Goal: Information Seeking & Learning: Learn about a topic

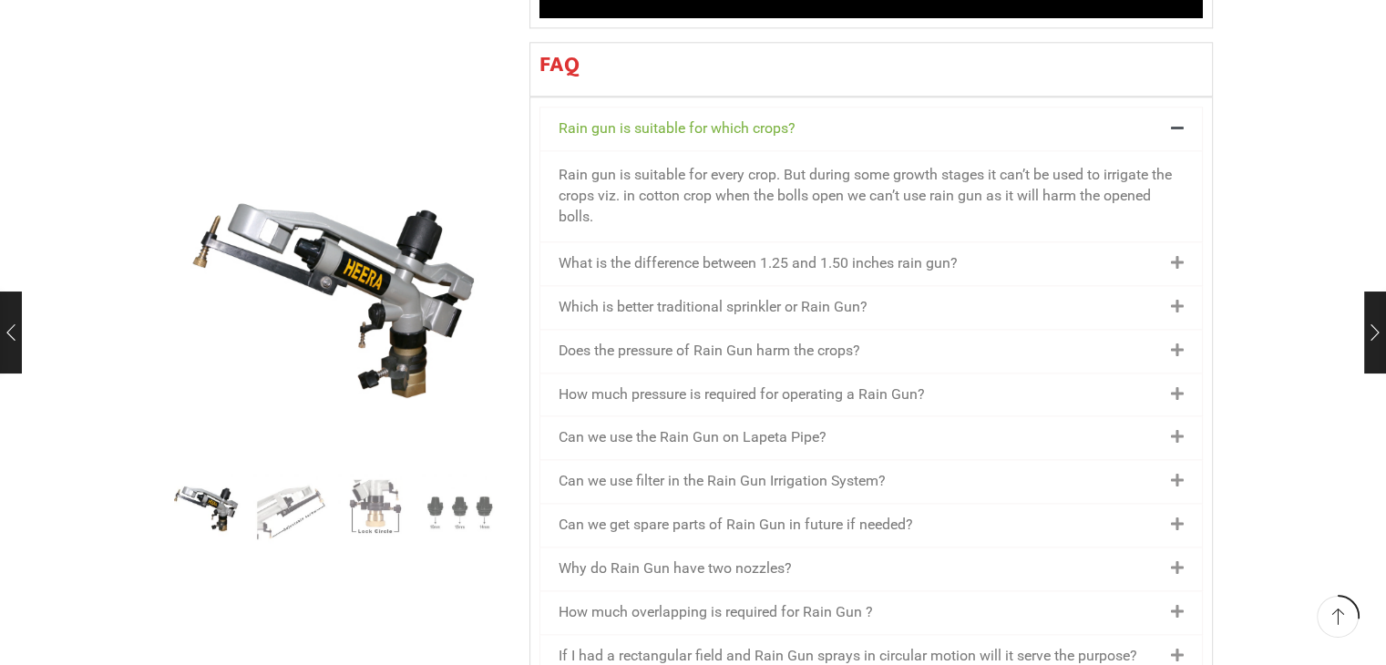
scroll to position [1907, 0]
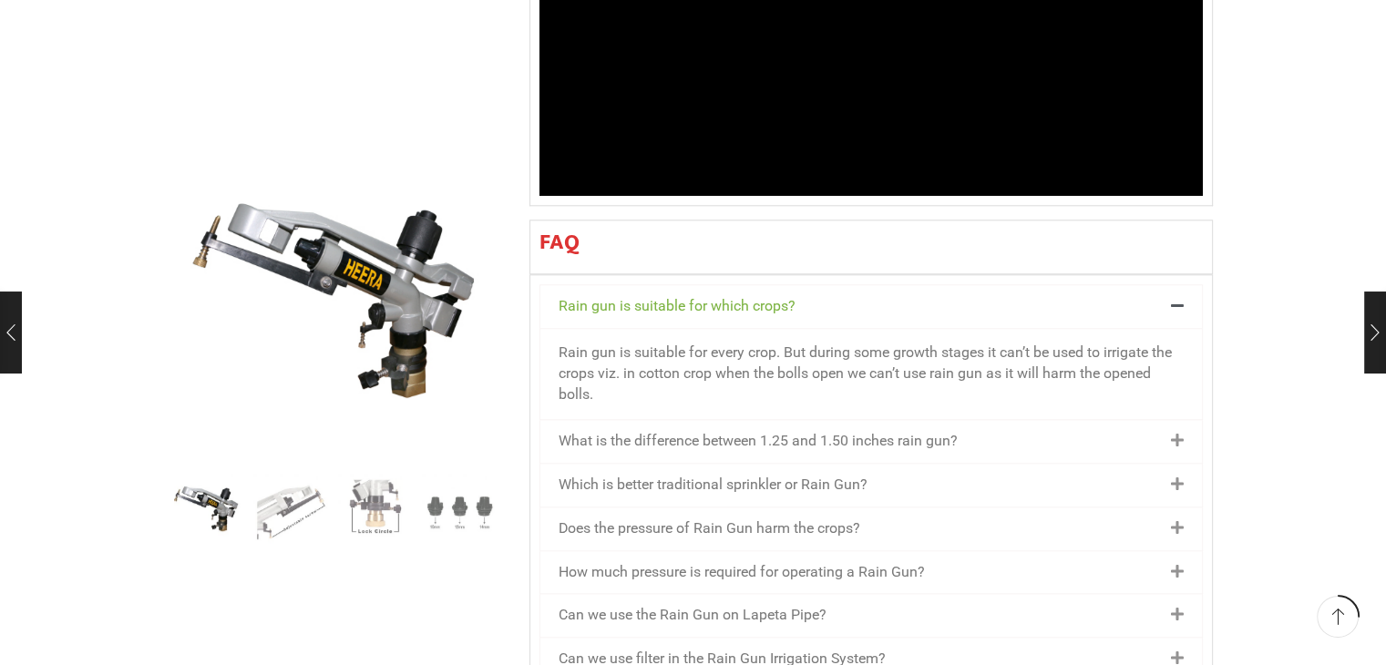
click at [747, 432] on link "What is the difference between 1.25 and 1.50 inches rain gun?" at bounding box center [758, 440] width 399 height 17
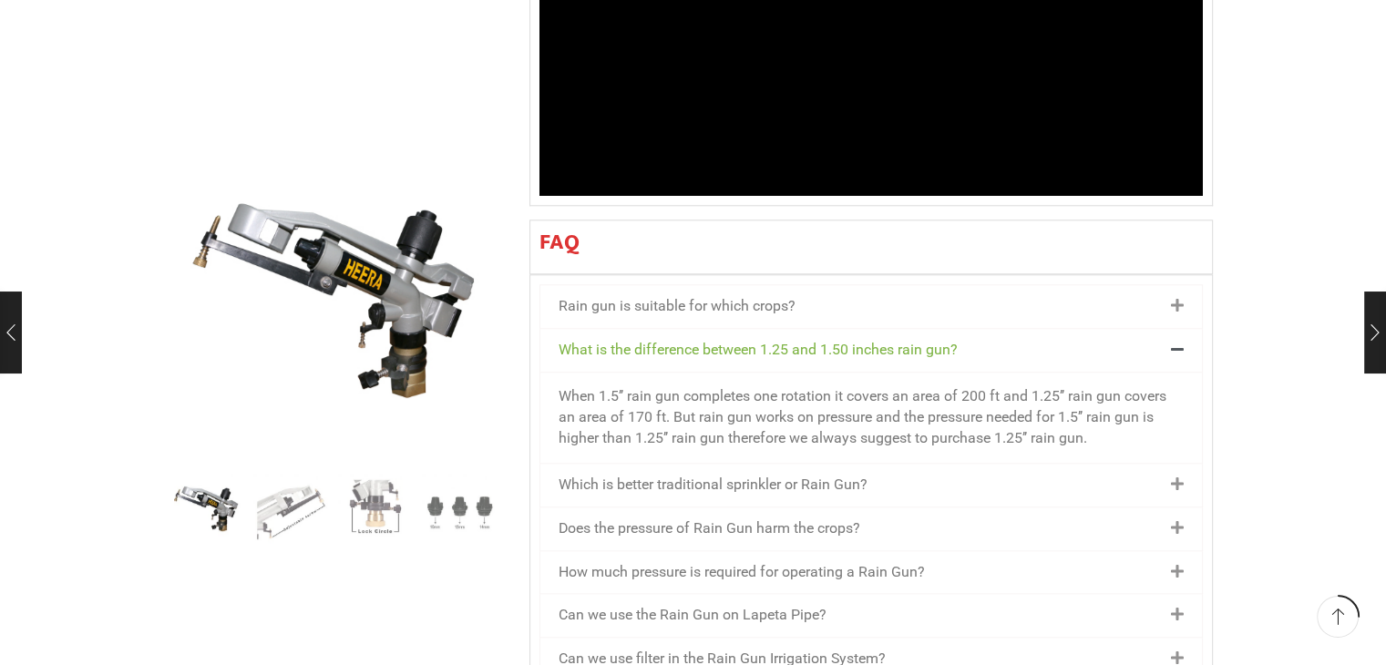
click at [1087, 464] on div "Which is better traditional sprinkler or Rain Gun?" at bounding box center [872, 485] width 662 height 43
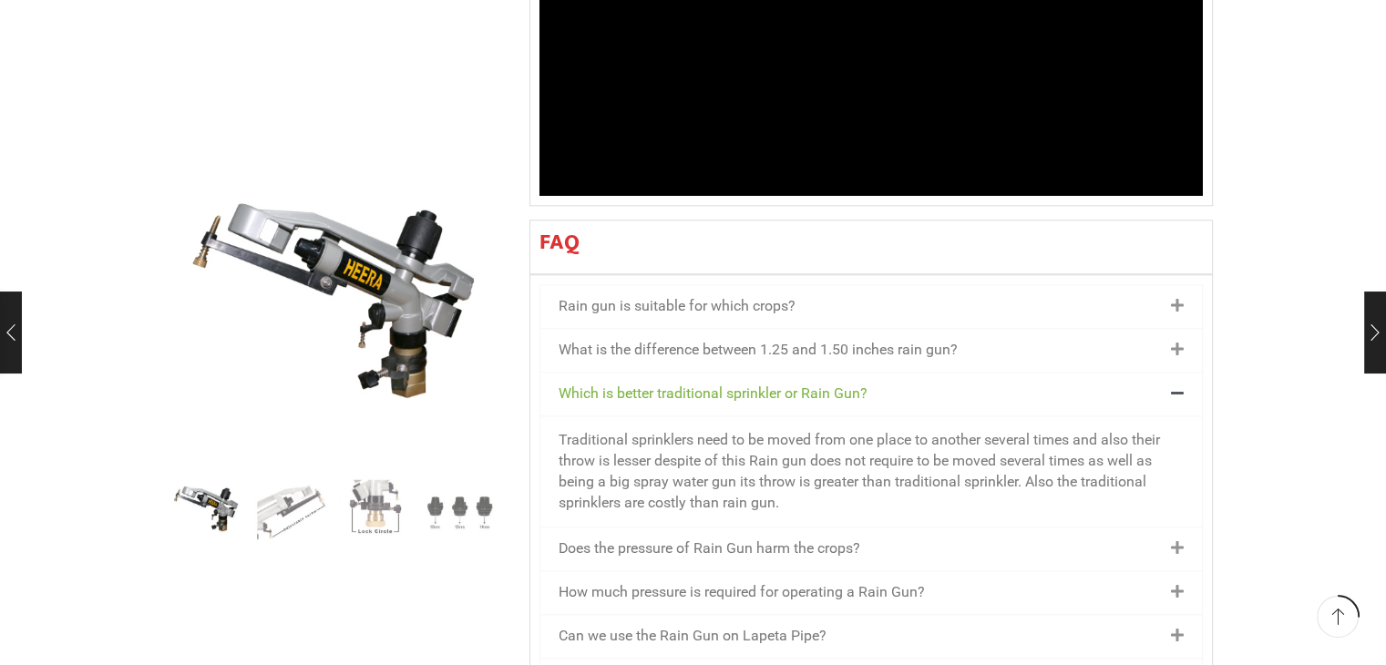
click at [995, 528] on div "Does the pressure of Rain Gun harm the crops?" at bounding box center [872, 549] width 662 height 43
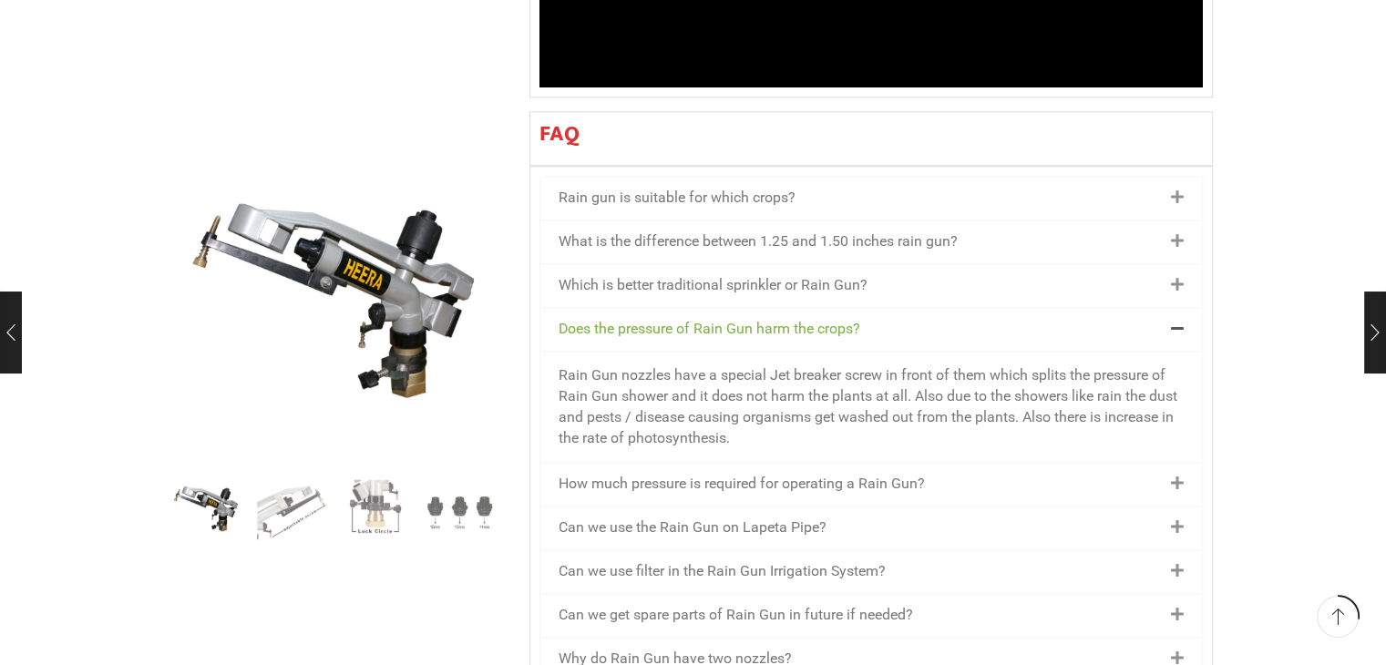
scroll to position [2016, 0]
click at [846, 474] on link "How much pressure is required for operating a Rain Gun?" at bounding box center [742, 482] width 366 height 17
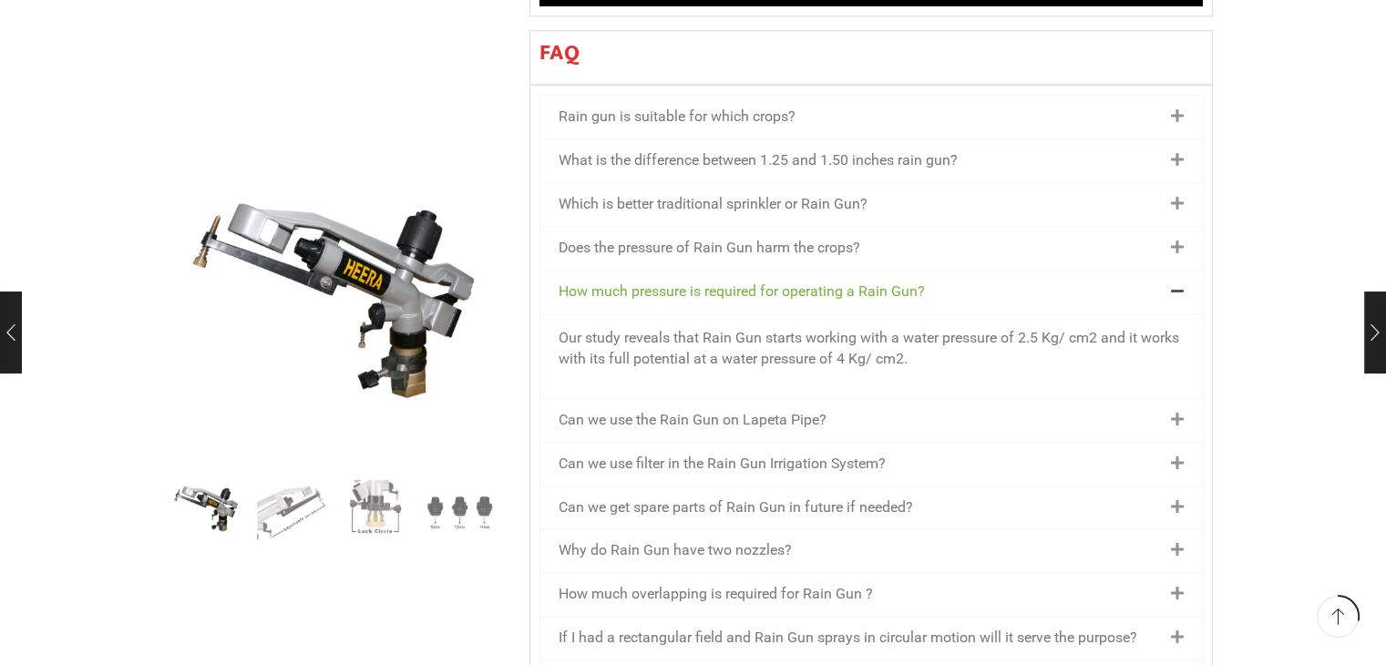
scroll to position [2118, 0]
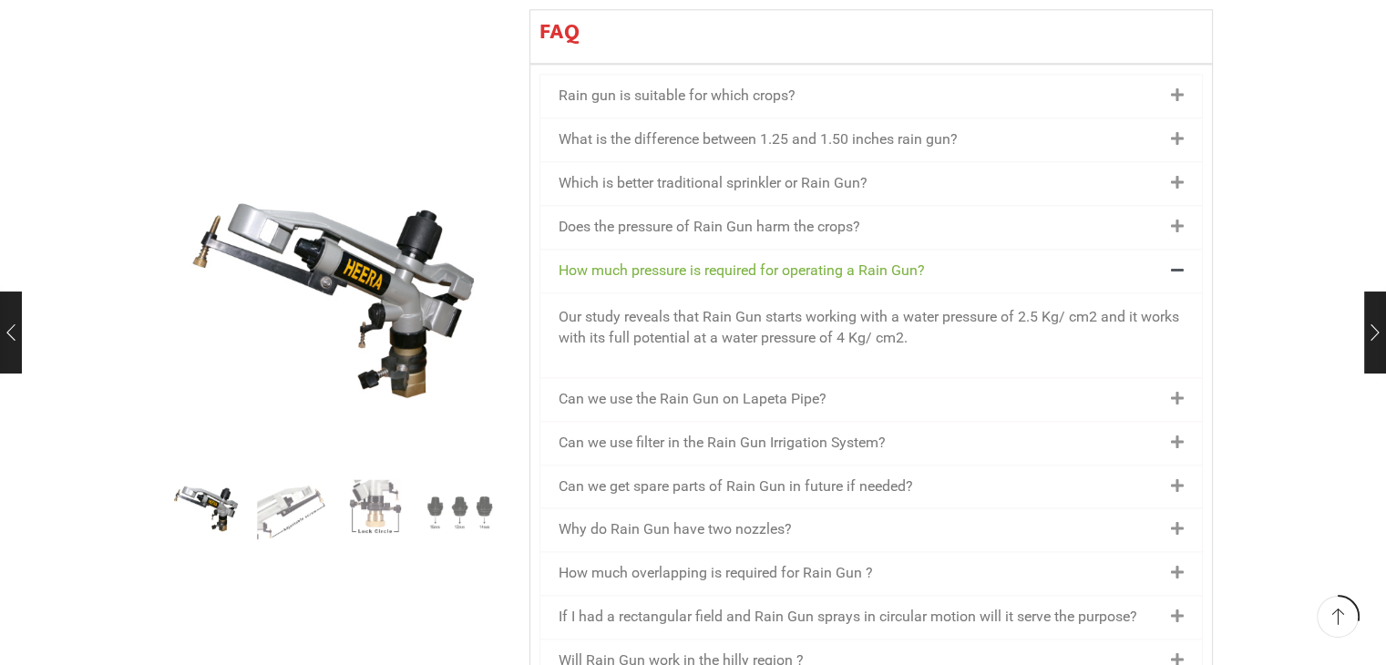
click at [726, 378] on div "Can we use the Rain Gun on Lapeta Pipe?" at bounding box center [872, 399] width 662 height 43
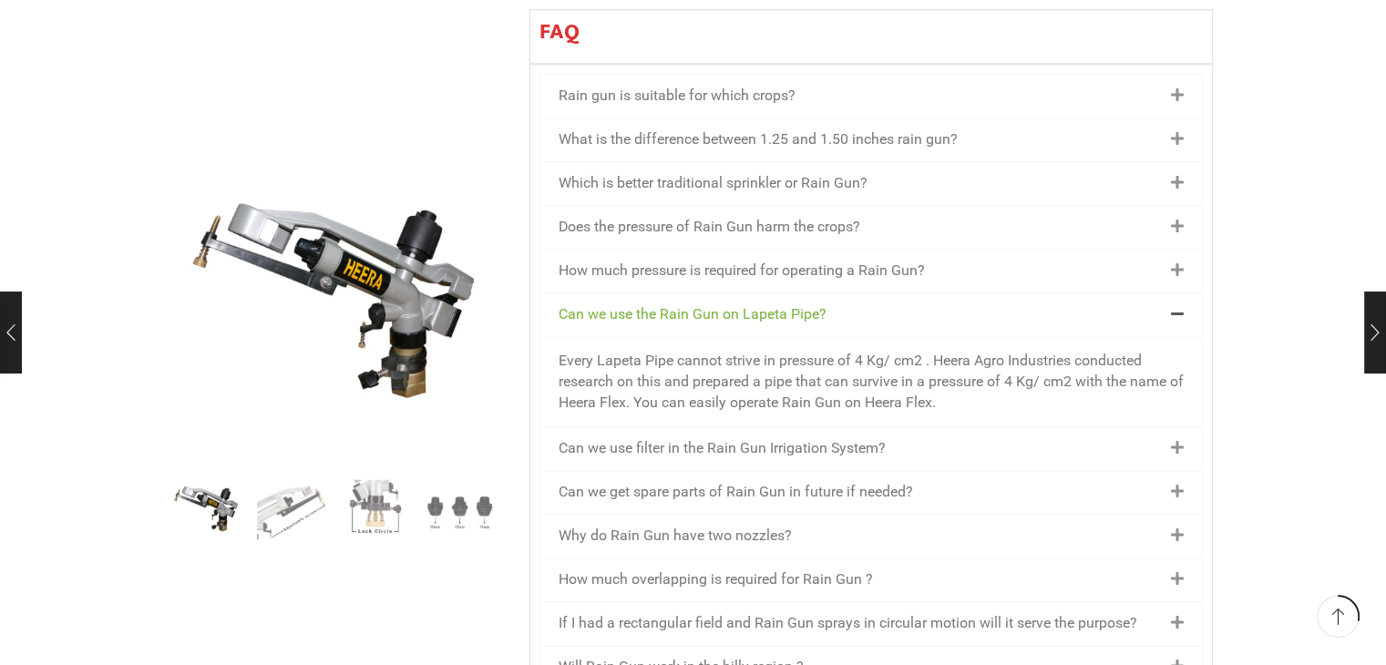
click at [639, 439] on link "Can we use filter in the Rain Gun Irrigation System?" at bounding box center [722, 447] width 327 height 17
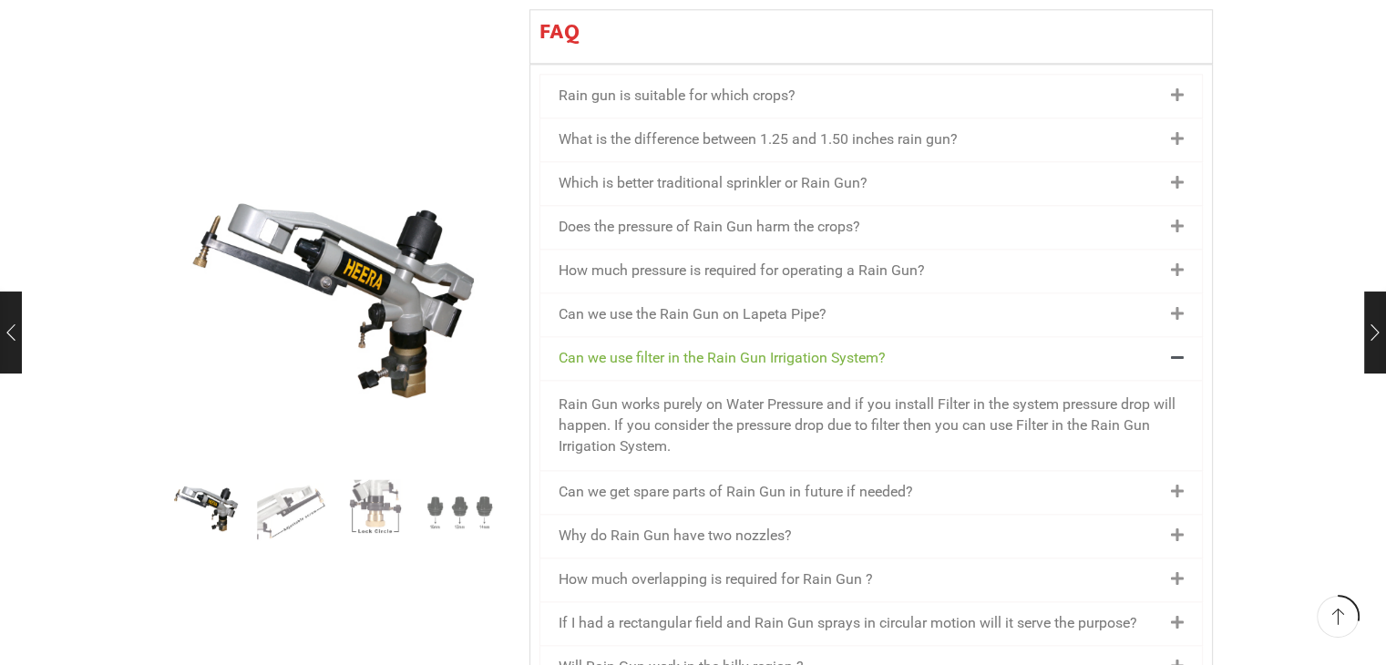
click at [647, 483] on link "Can we get spare parts of Rain Gun in future if needed?" at bounding box center [736, 491] width 355 height 17
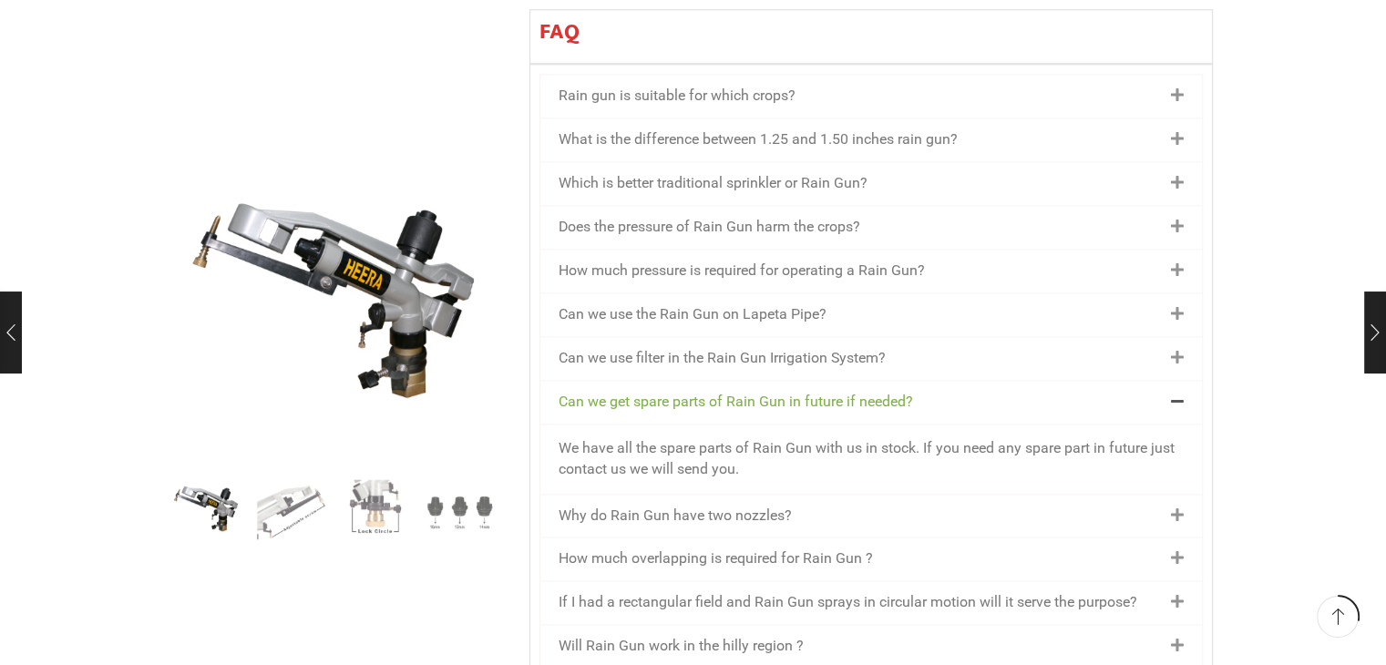
click at [644, 507] on link "Why do Rain Gun have two nozzles?" at bounding box center [675, 515] width 233 height 17
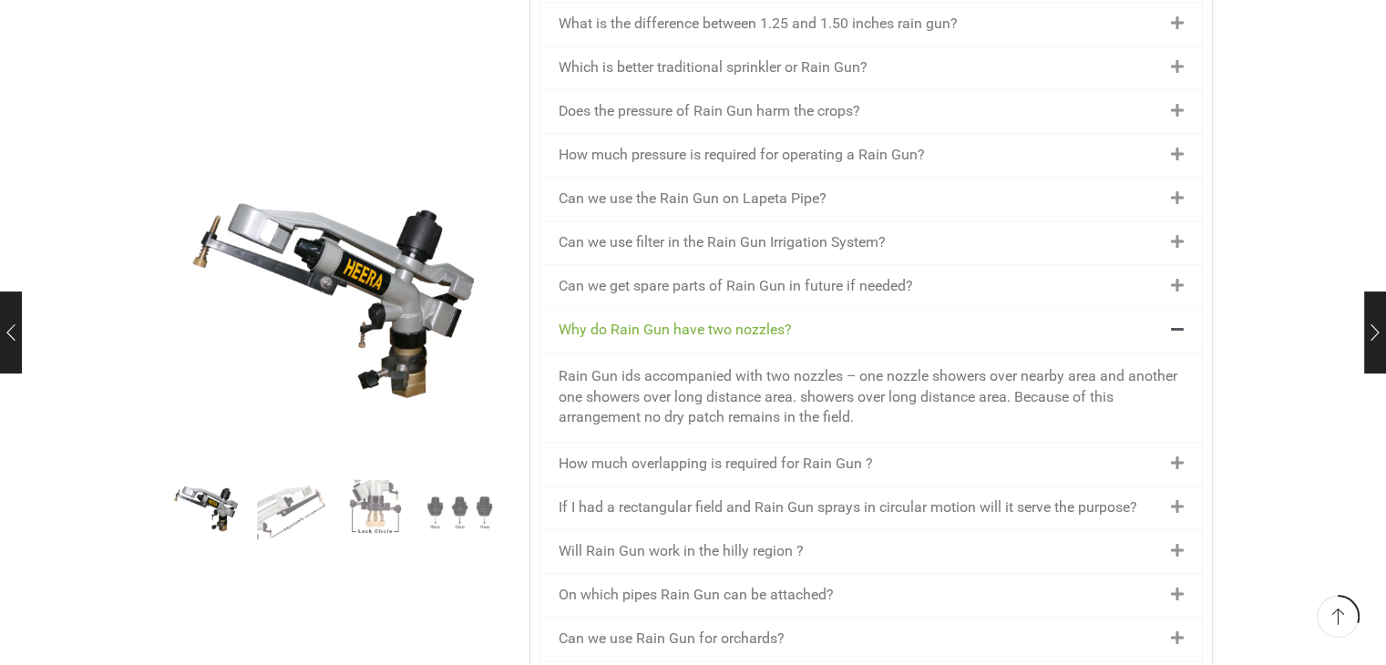
scroll to position [2234, 0]
click at [598, 442] on div "How much overlapping is required for Rain Gun ?" at bounding box center [872, 463] width 662 height 43
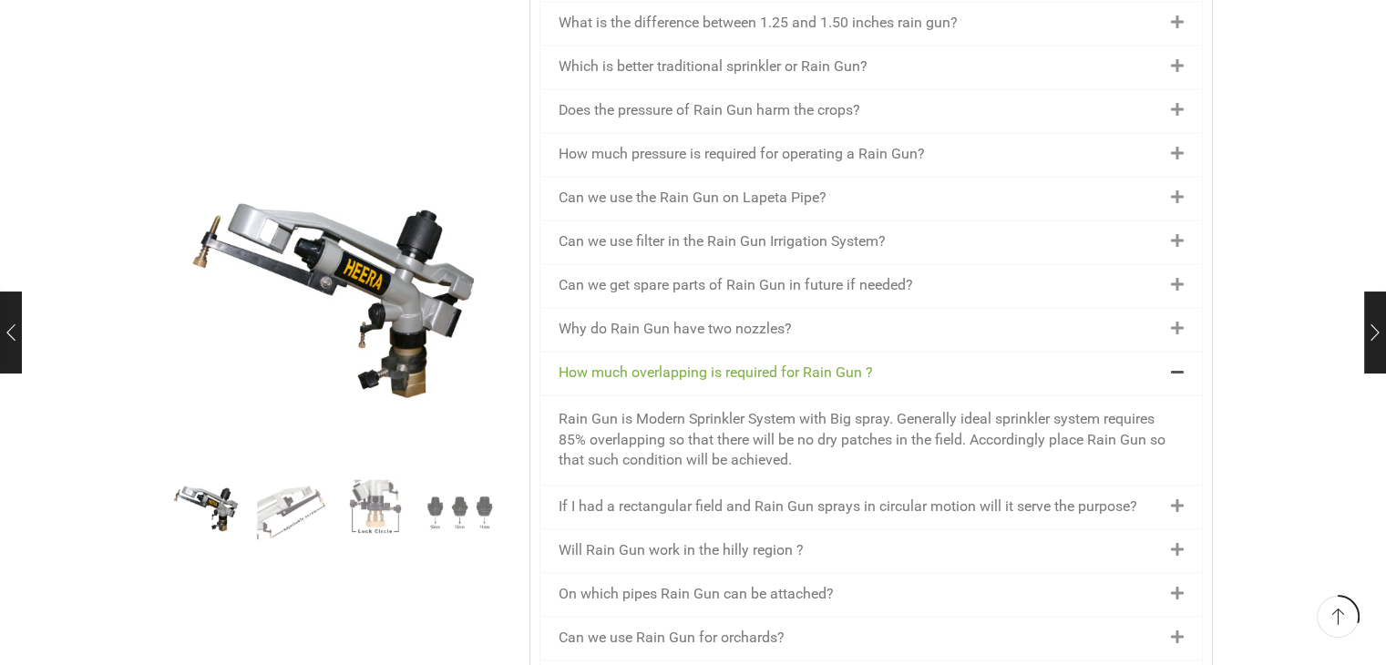
click at [613, 498] on link "If I had a rectangular field and Rain Gun sprays in circular motion will it ser…" at bounding box center [848, 506] width 579 height 17
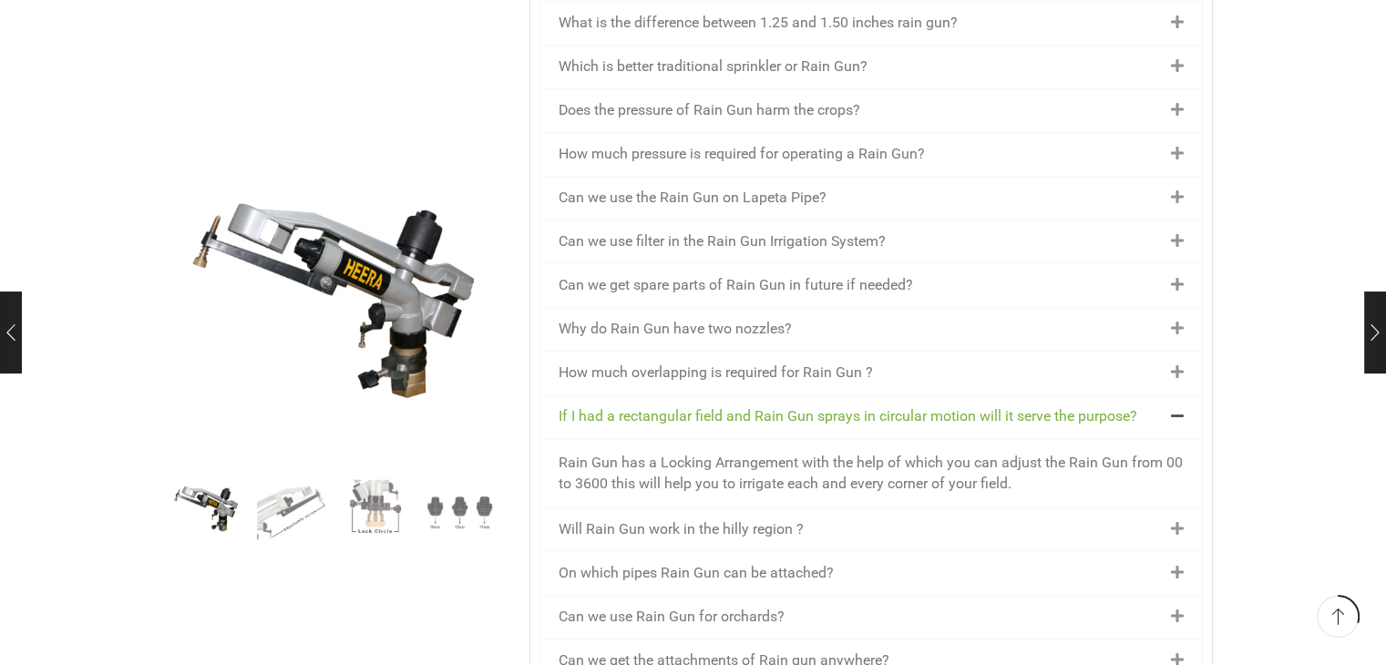
click at [633, 520] on link "Will Rain Gun work in the hilly region ?" at bounding box center [681, 528] width 245 height 17
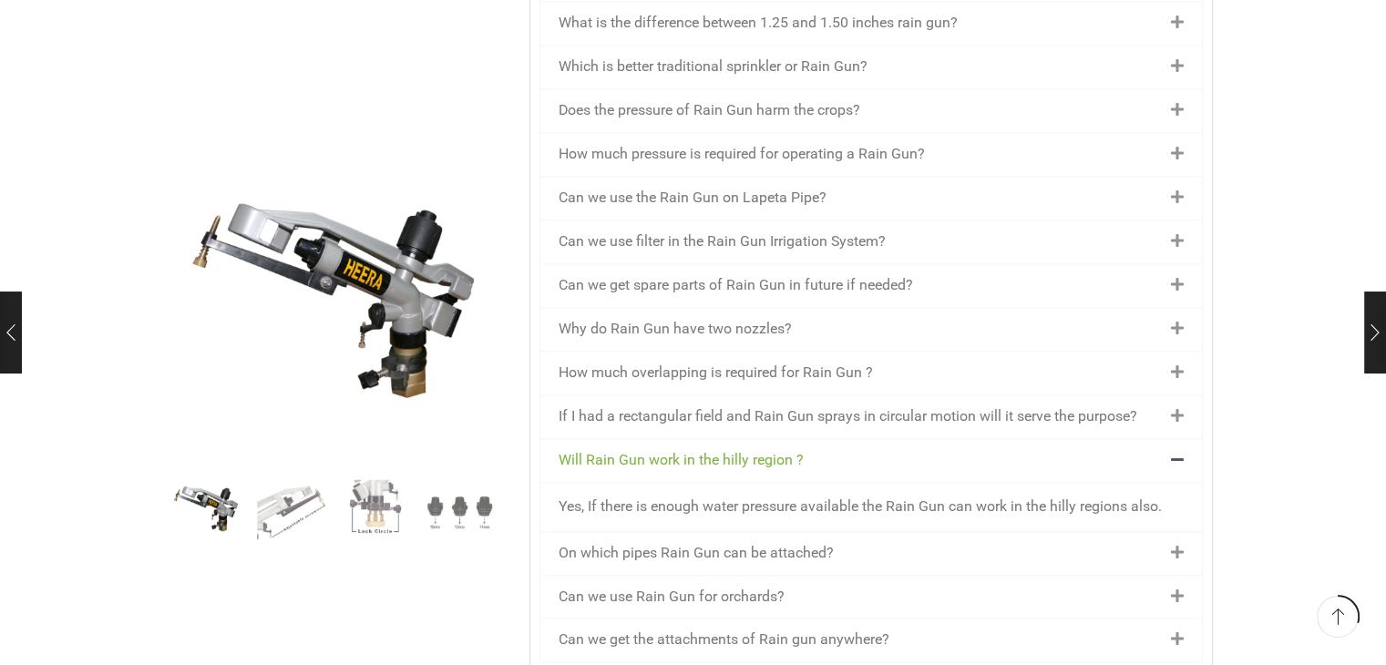
click at [645, 532] on div "On which pipes Rain Gun can be attached?" at bounding box center [872, 553] width 662 height 43
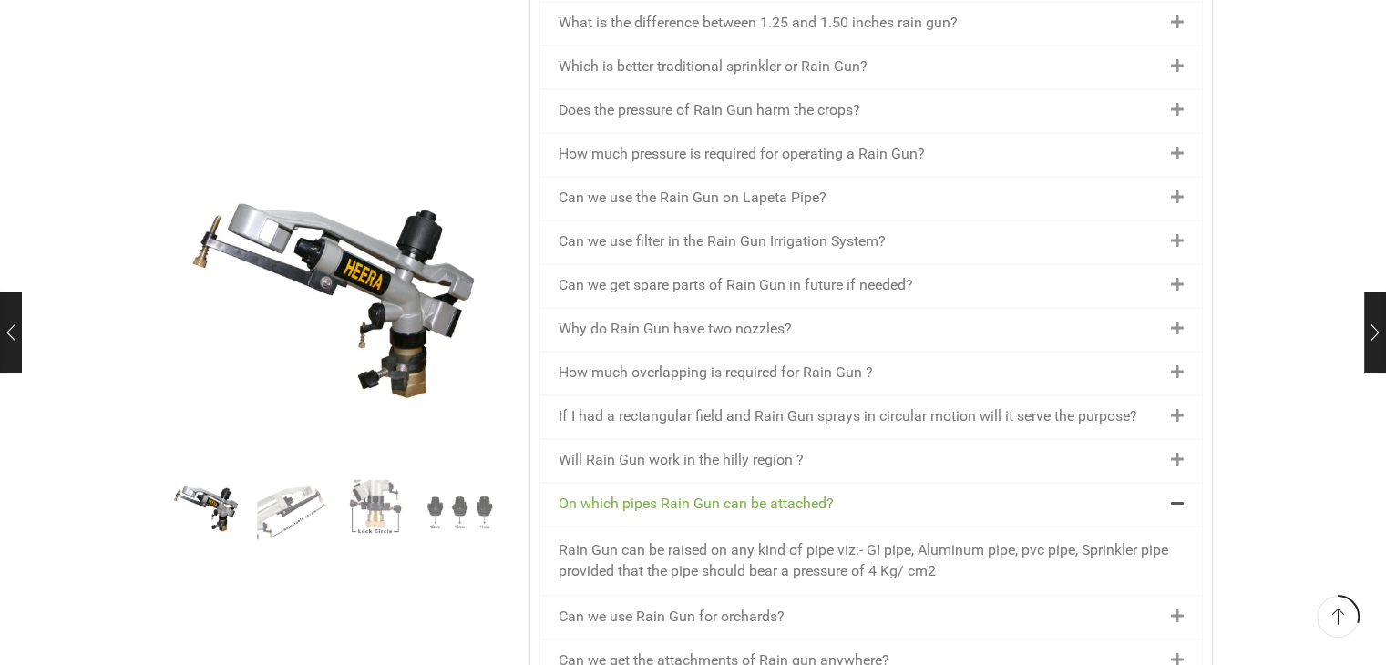
click at [682, 608] on link "Can we use Rain Gun for orchards?" at bounding box center [672, 616] width 226 height 17
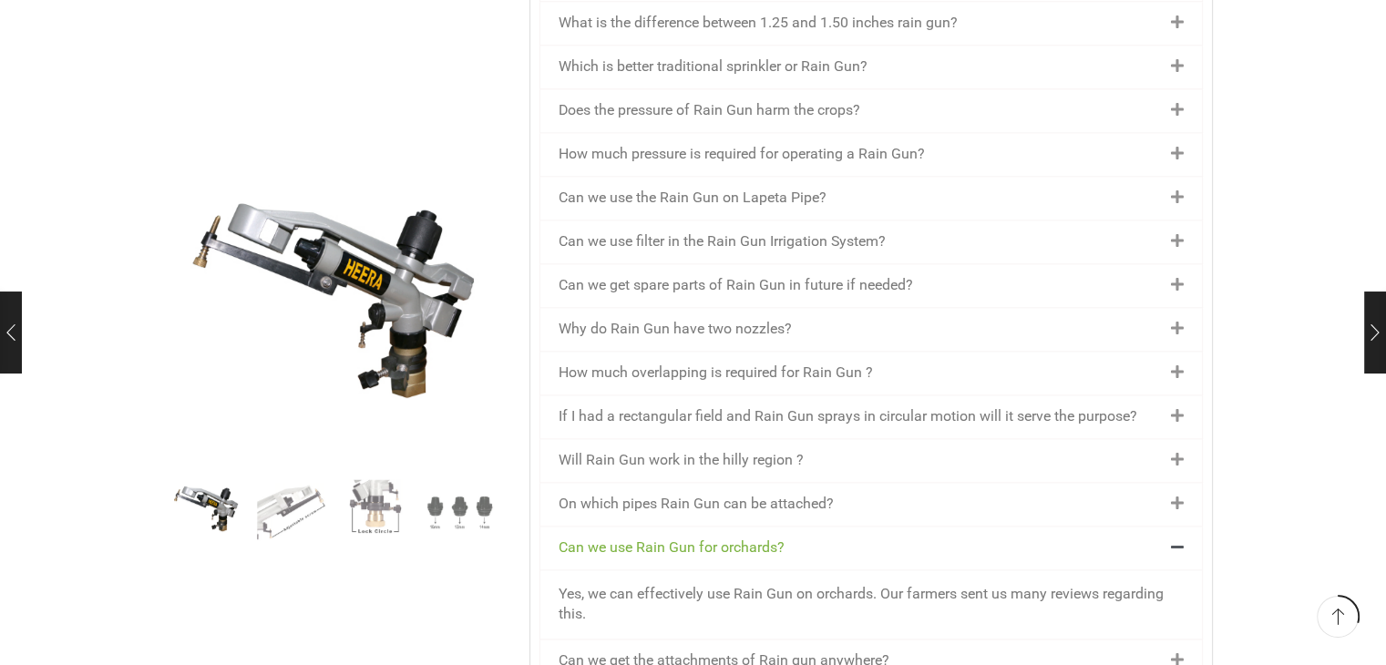
click at [682, 539] on link "Can we use Rain Gun for orchards?" at bounding box center [672, 547] width 226 height 17
click at [676, 495] on link "On which pipes Rain Gun can be attached?" at bounding box center [696, 503] width 275 height 17
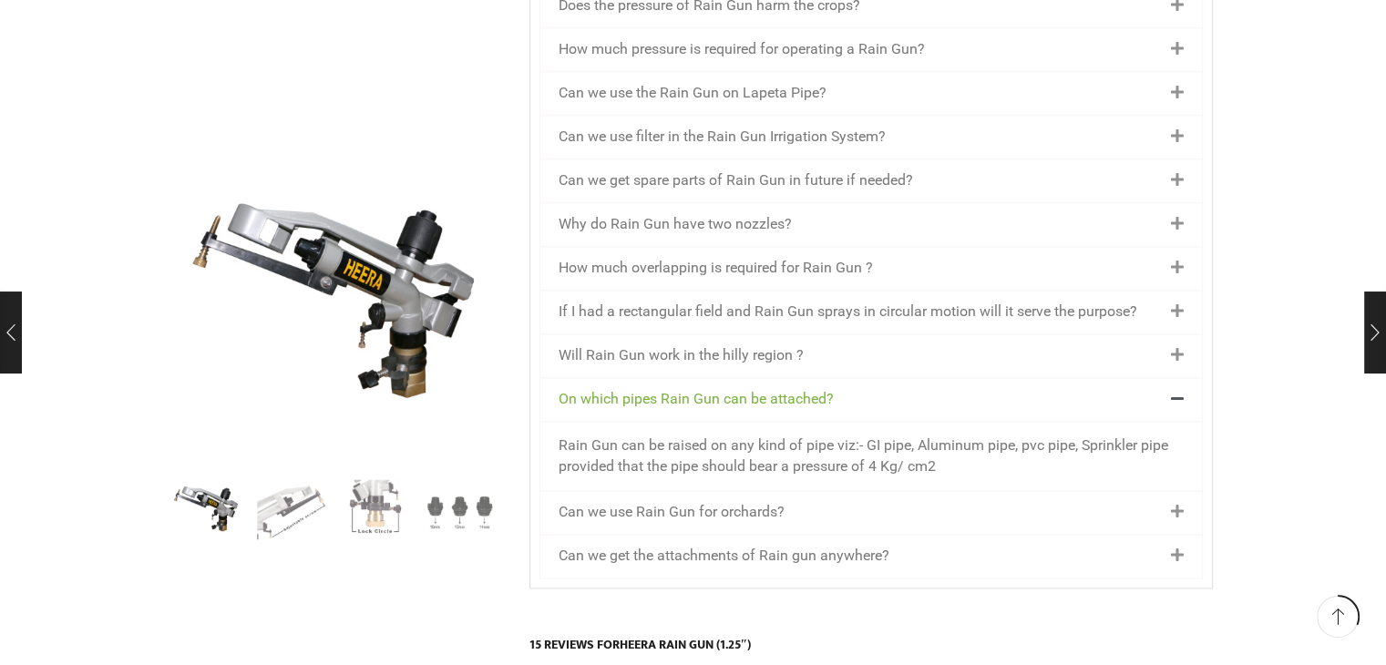
scroll to position [2343, 0]
click at [694, 500] on link "Can we use Rain Gun for orchards?" at bounding box center [672, 508] width 226 height 17
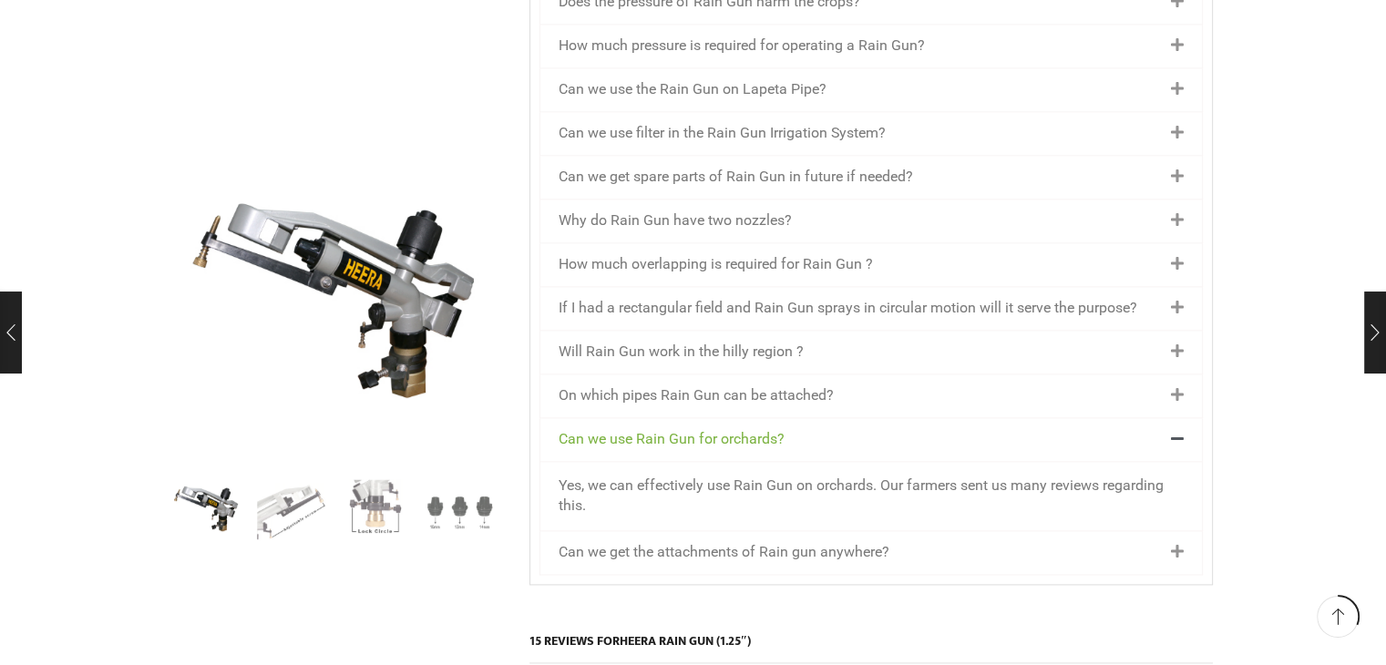
click at [700, 543] on link "Can we get the attachments of Rain gun anywhere?" at bounding box center [724, 551] width 331 height 17
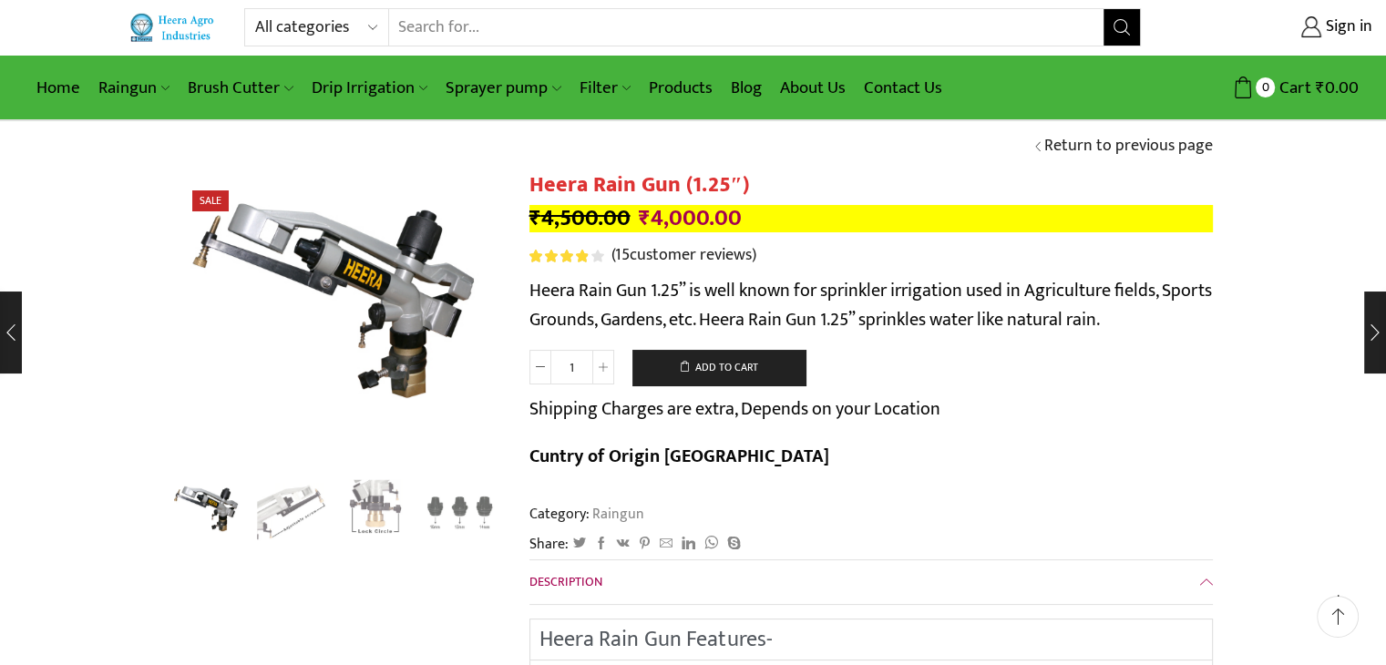
scroll to position [0, 0]
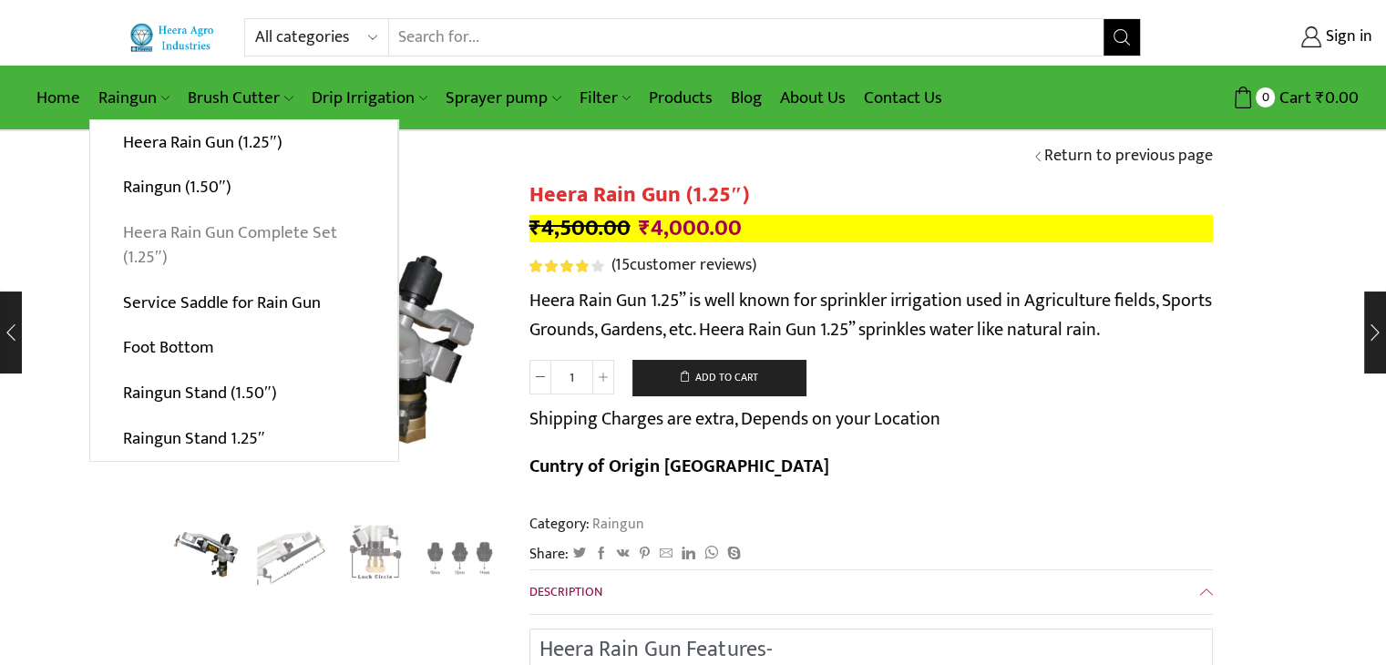
click at [157, 247] on link "Heera Rain Gun Complete Set (1.25″)" at bounding box center [243, 246] width 307 height 70
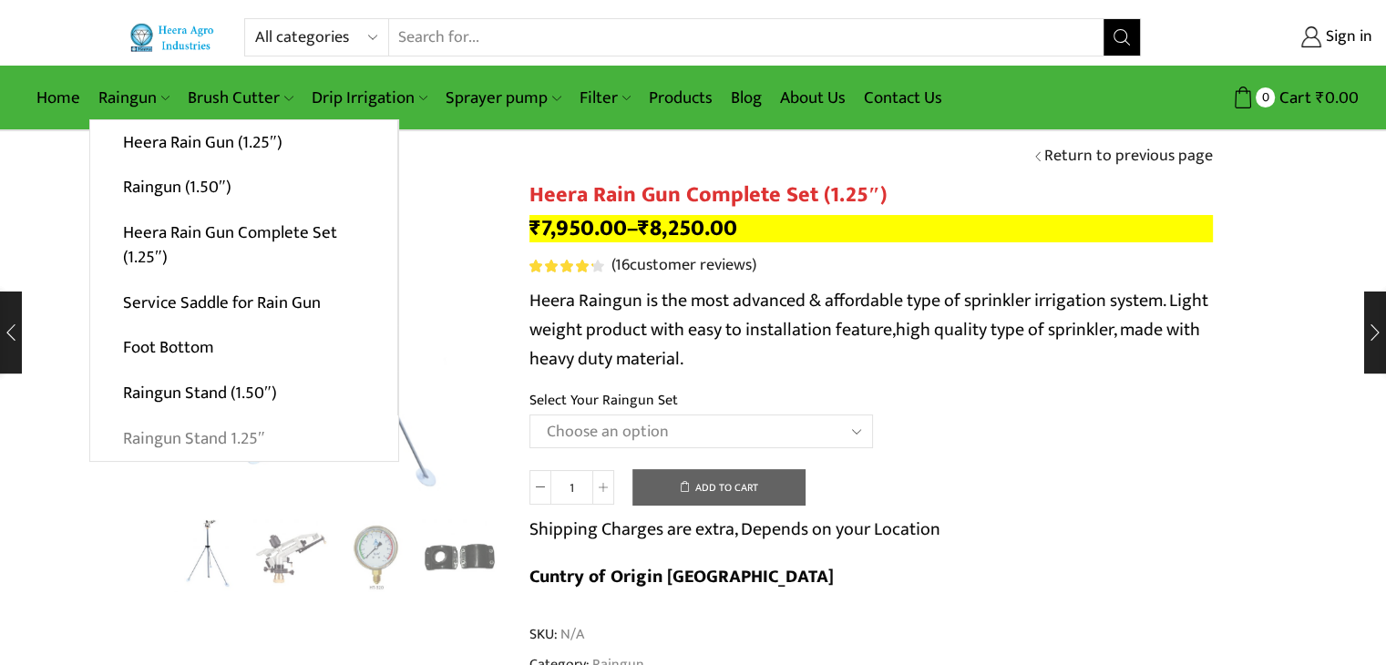
click at [129, 438] on link "Raingun Stand 1.25″" at bounding box center [244, 439] width 308 height 46
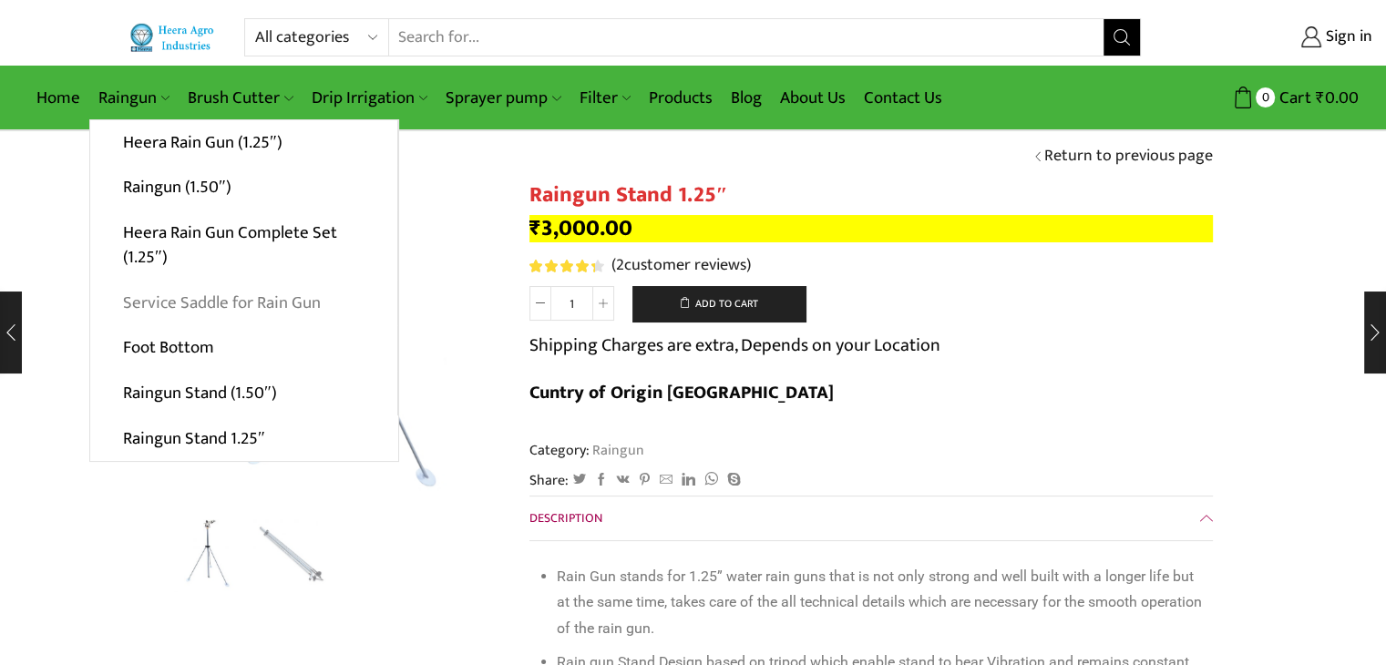
click at [154, 293] on link "Service Saddle for Rain Gun" at bounding box center [243, 303] width 307 height 46
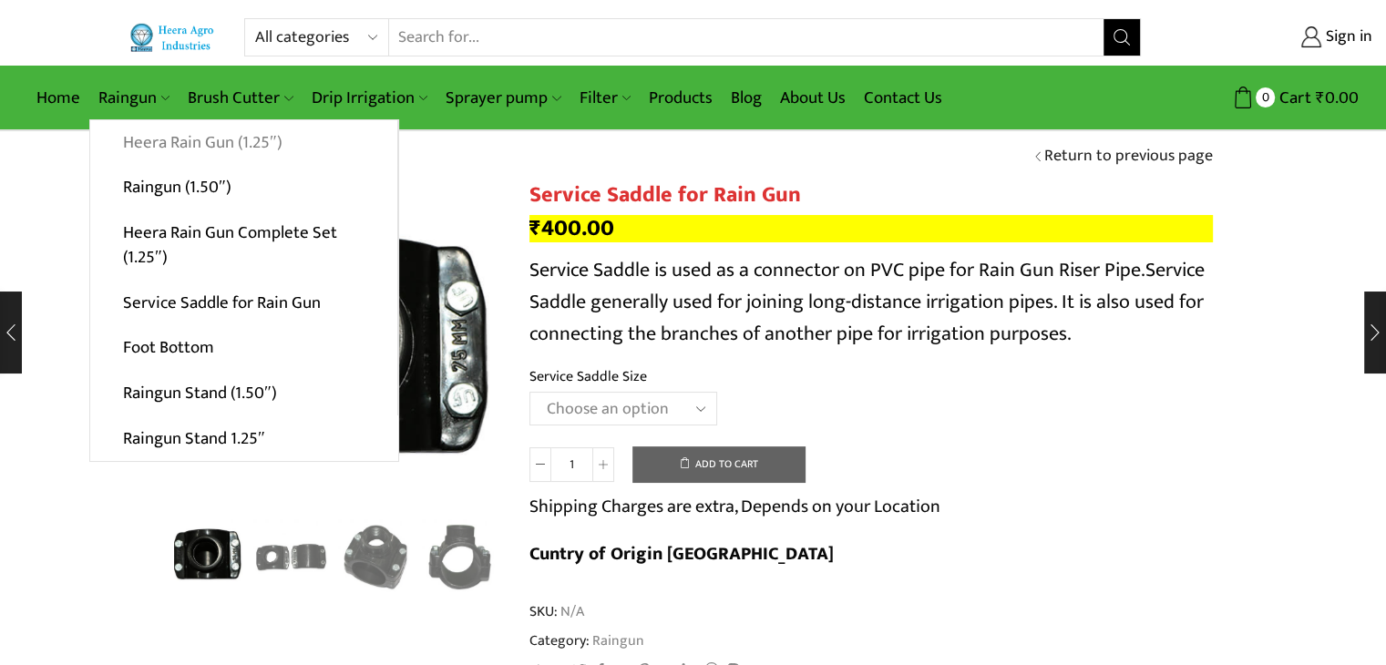
click at [154, 147] on link "Heera Rain Gun (1.25″)" at bounding box center [243, 143] width 307 height 46
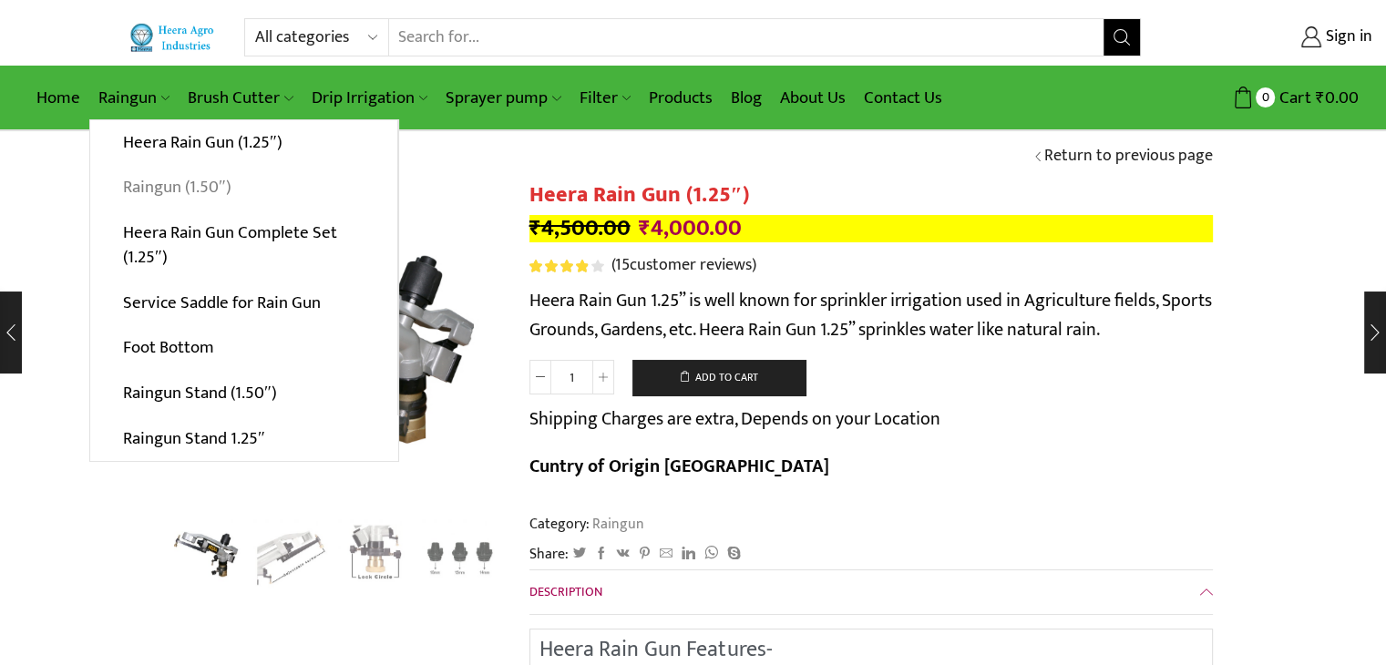
click at [175, 201] on link "Raingun (1.50″)" at bounding box center [243, 188] width 307 height 46
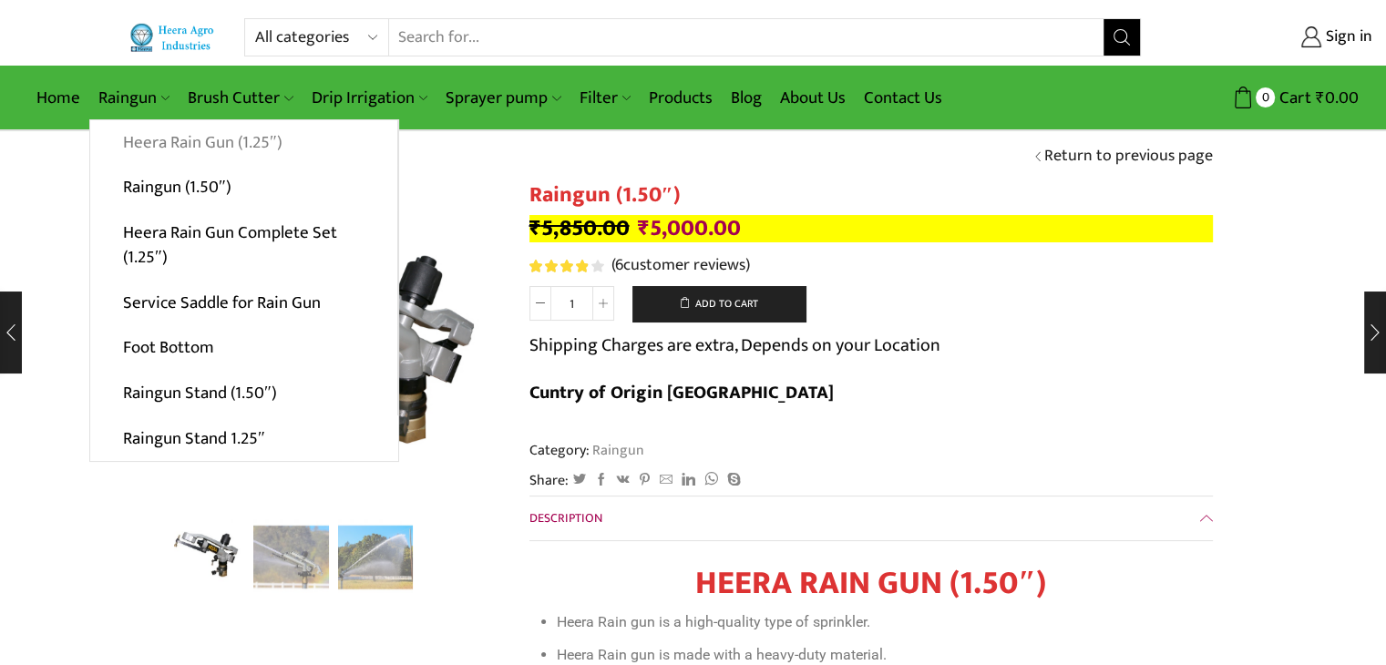
click at [189, 152] on link "Heera Rain Gun (1.25″)" at bounding box center [243, 143] width 307 height 46
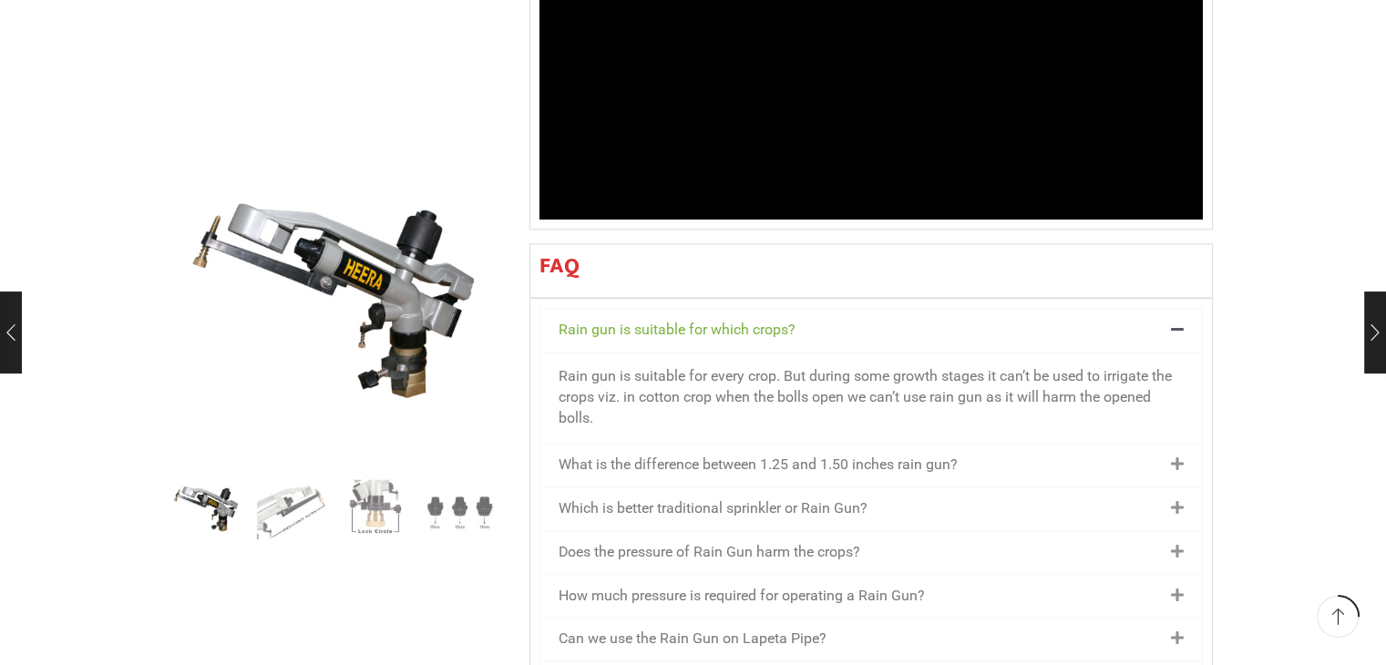
scroll to position [1885, 0]
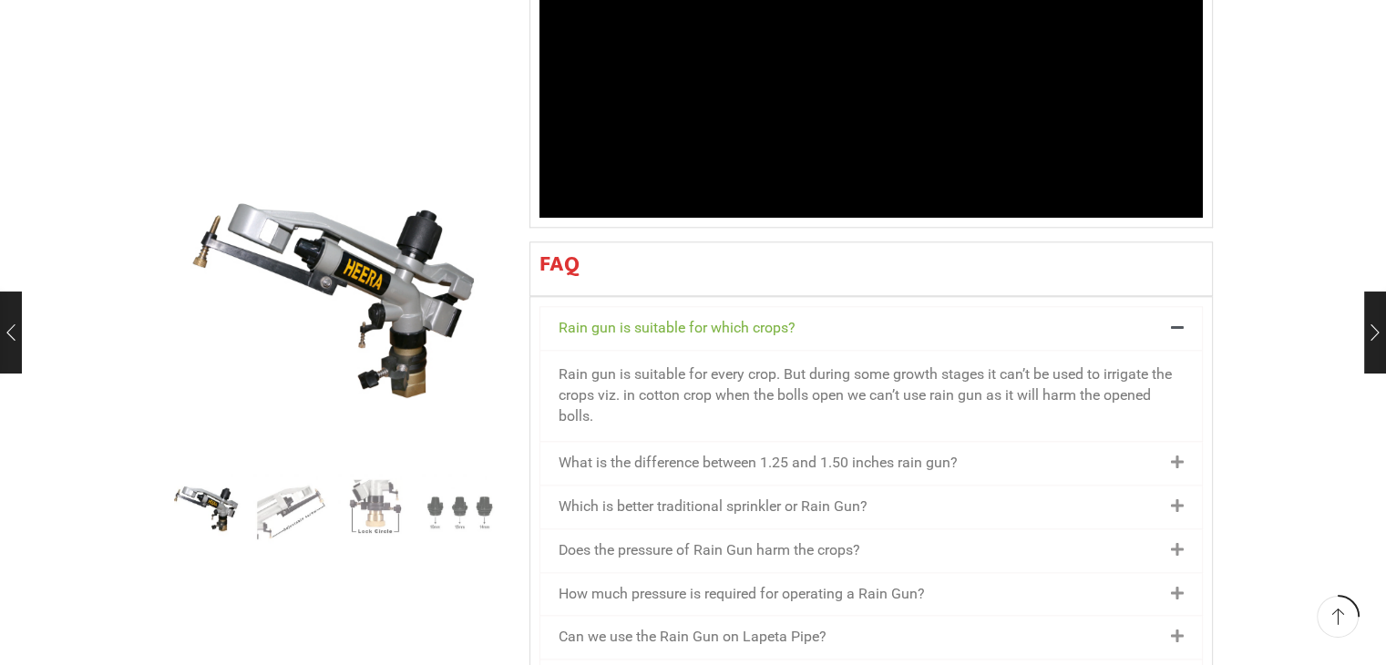
click at [819, 454] on link "What is the difference between 1.25 and 1.50 inches rain gun?" at bounding box center [758, 462] width 399 height 17
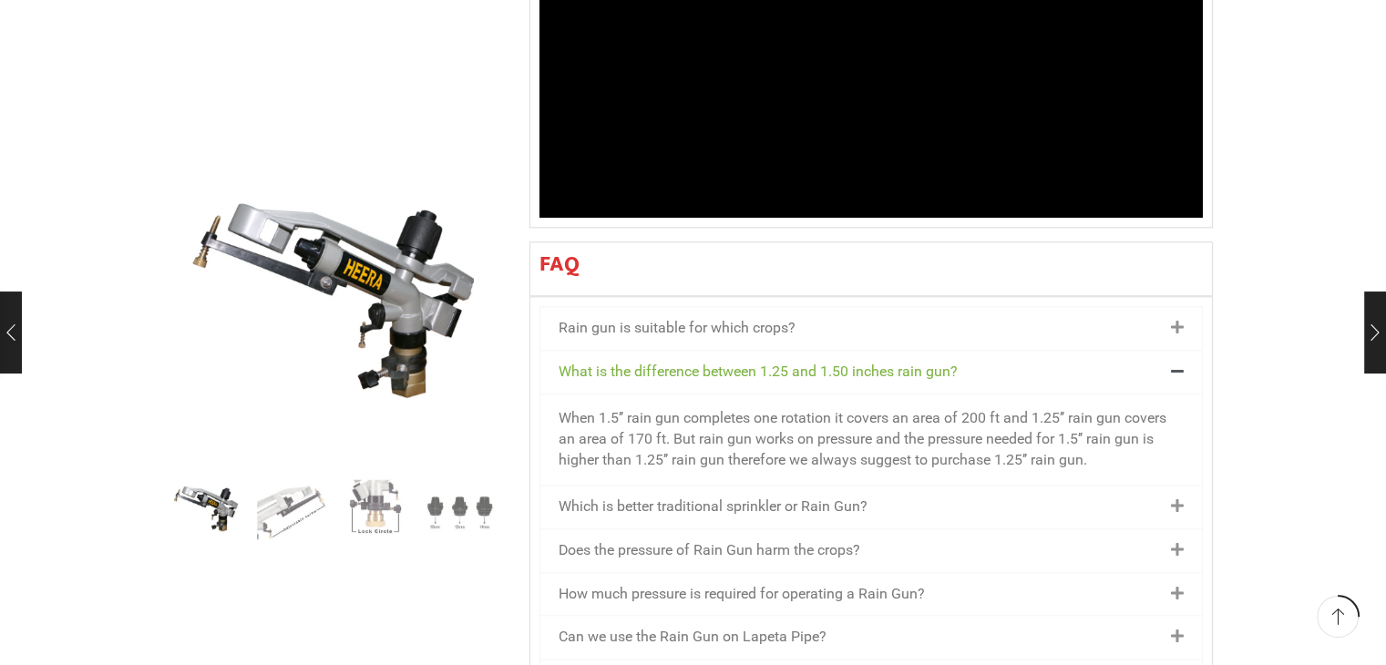
click at [827, 498] on link "Which is better traditional sprinkler or Rain Gun?" at bounding box center [713, 506] width 309 height 17
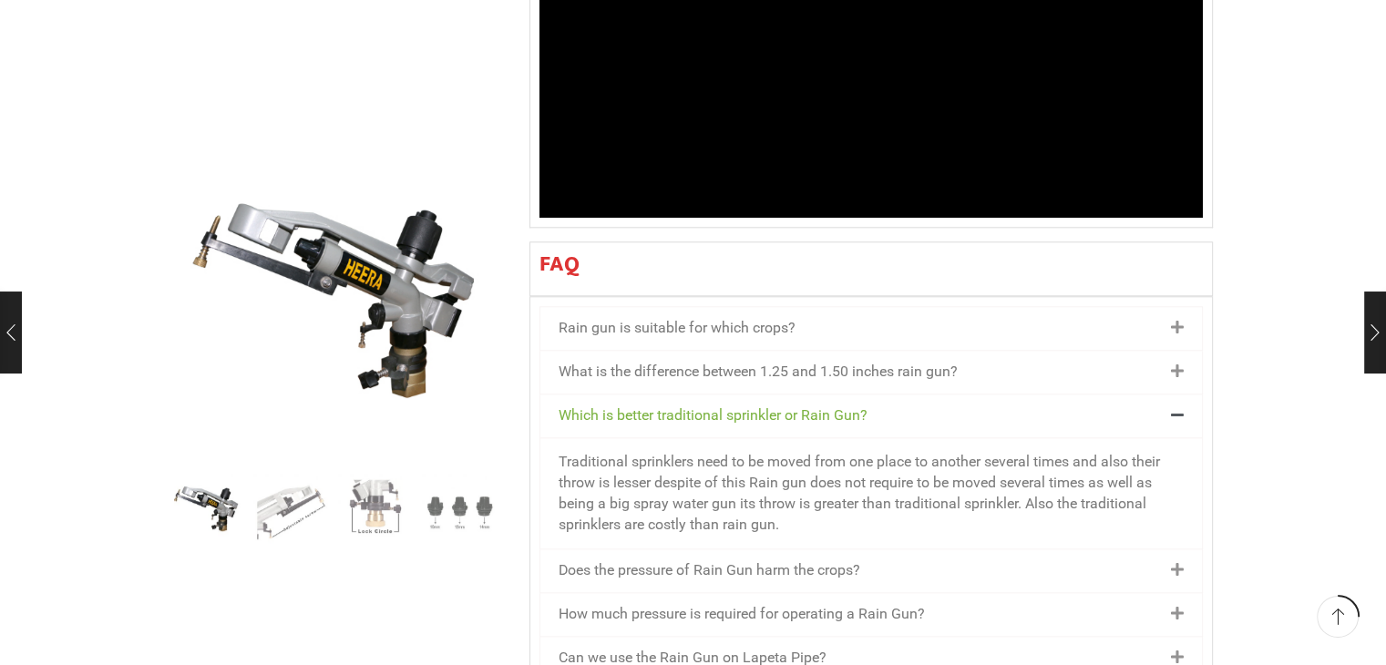
click at [822, 550] on div "Does the pressure of Rain Gun harm the crops?" at bounding box center [872, 571] width 662 height 43
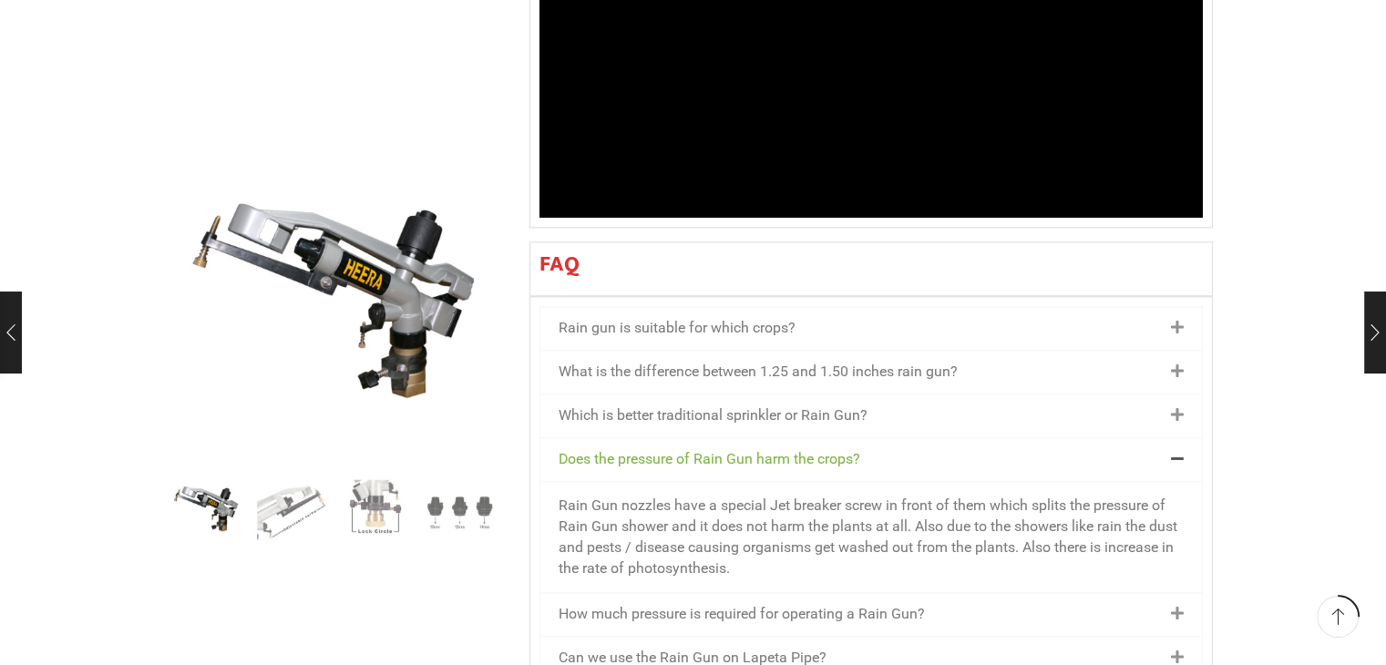
click at [834, 605] on link "How much pressure is required for operating a Rain Gun?" at bounding box center [742, 613] width 366 height 17
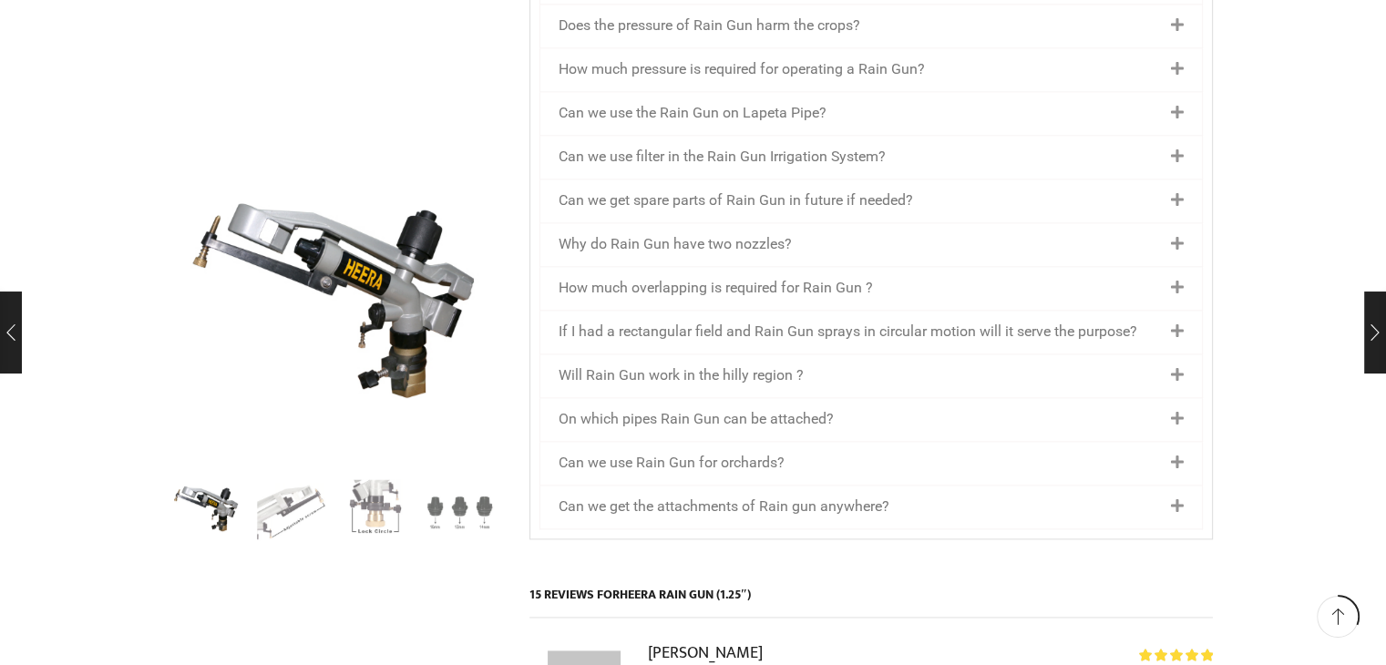
scroll to position [2319, 0]
click at [868, 498] on link "Can we get the attachments of Rain gun anywhere?" at bounding box center [724, 506] width 331 height 17
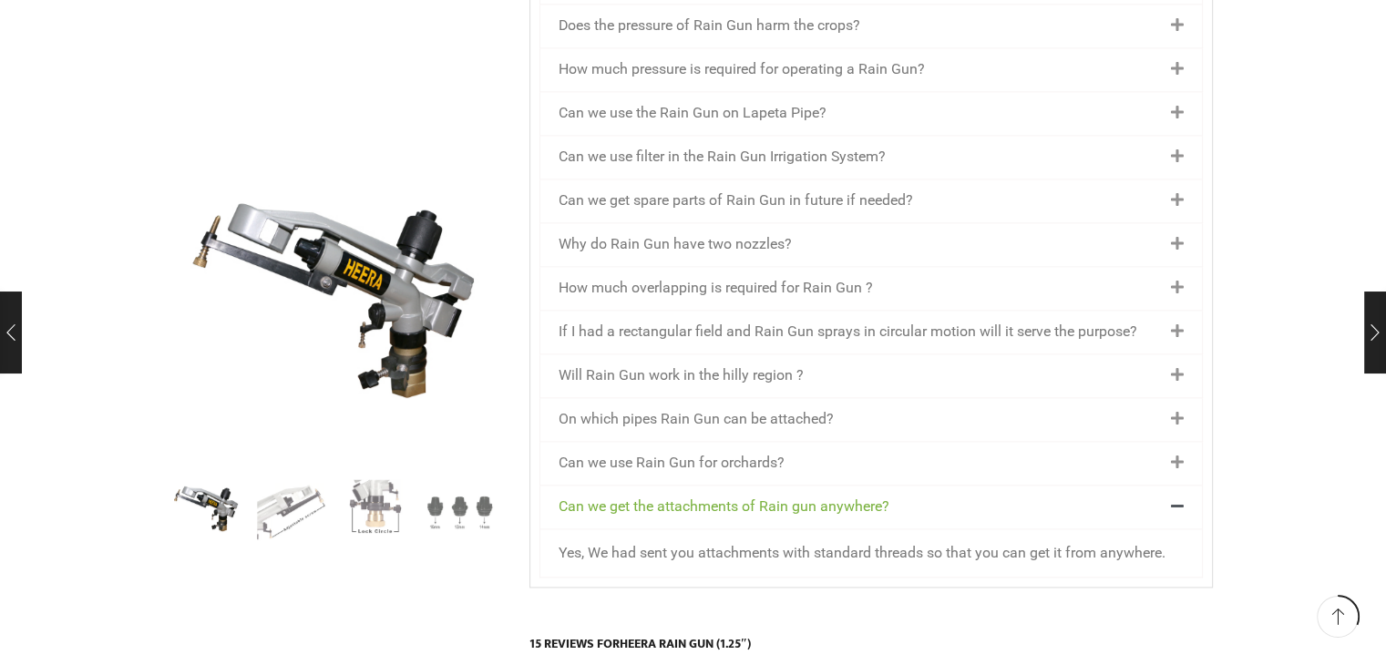
click at [797, 442] on div "Can we use Rain Gun for orchards?" at bounding box center [872, 463] width 662 height 43
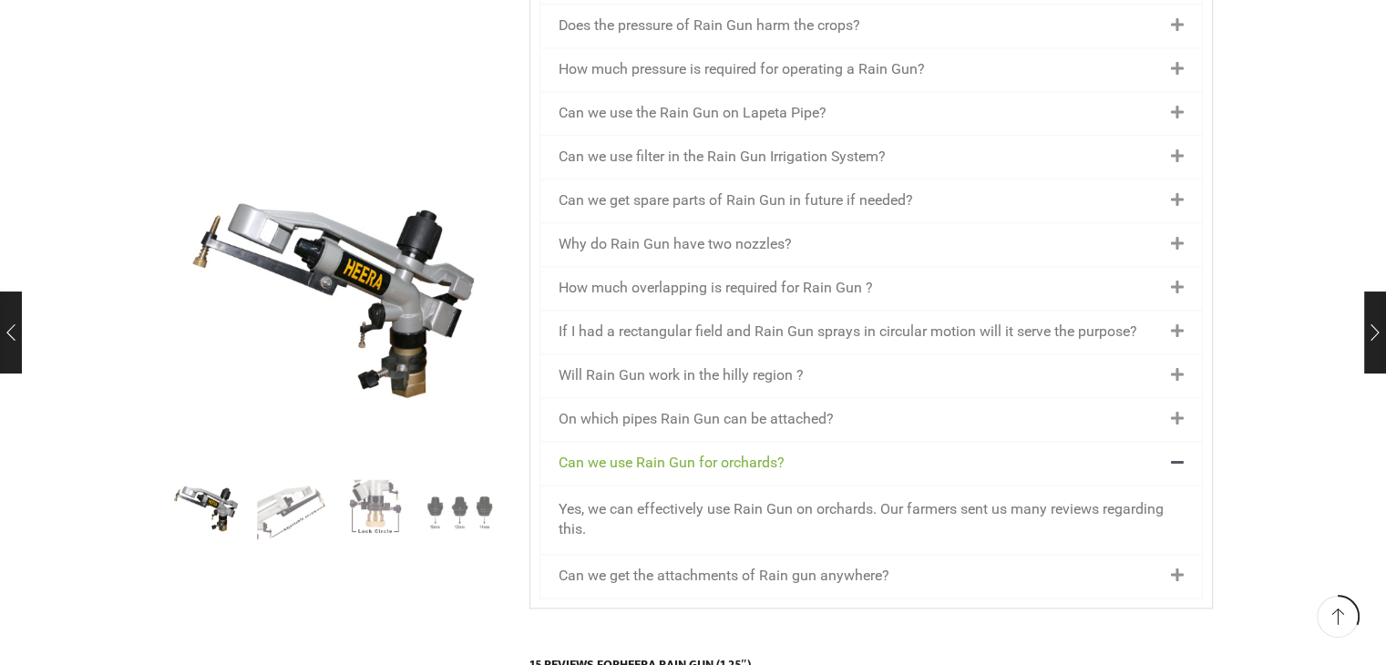
click at [778, 398] on div "On which pipes Rain Gun can be attached?" at bounding box center [872, 419] width 662 height 43
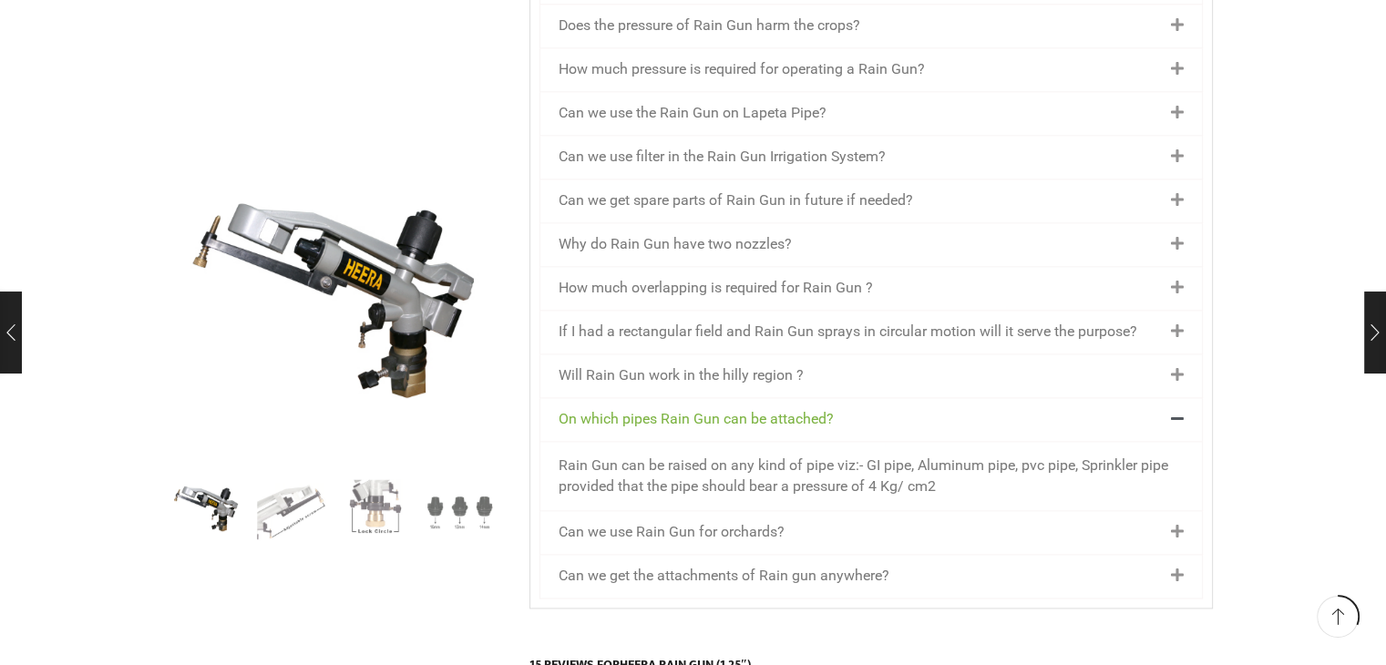
click at [778, 355] on div "Will Rain Gun work in the hilly region ?" at bounding box center [872, 376] width 662 height 43
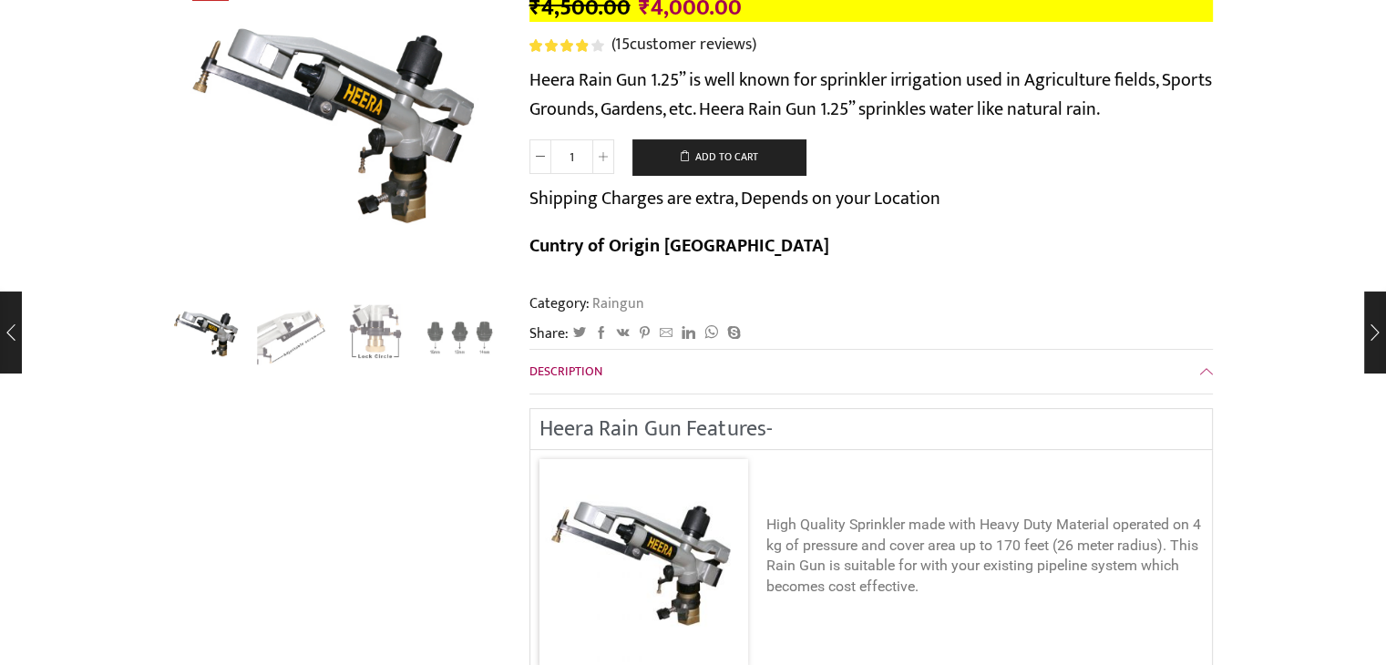
scroll to position [0, 0]
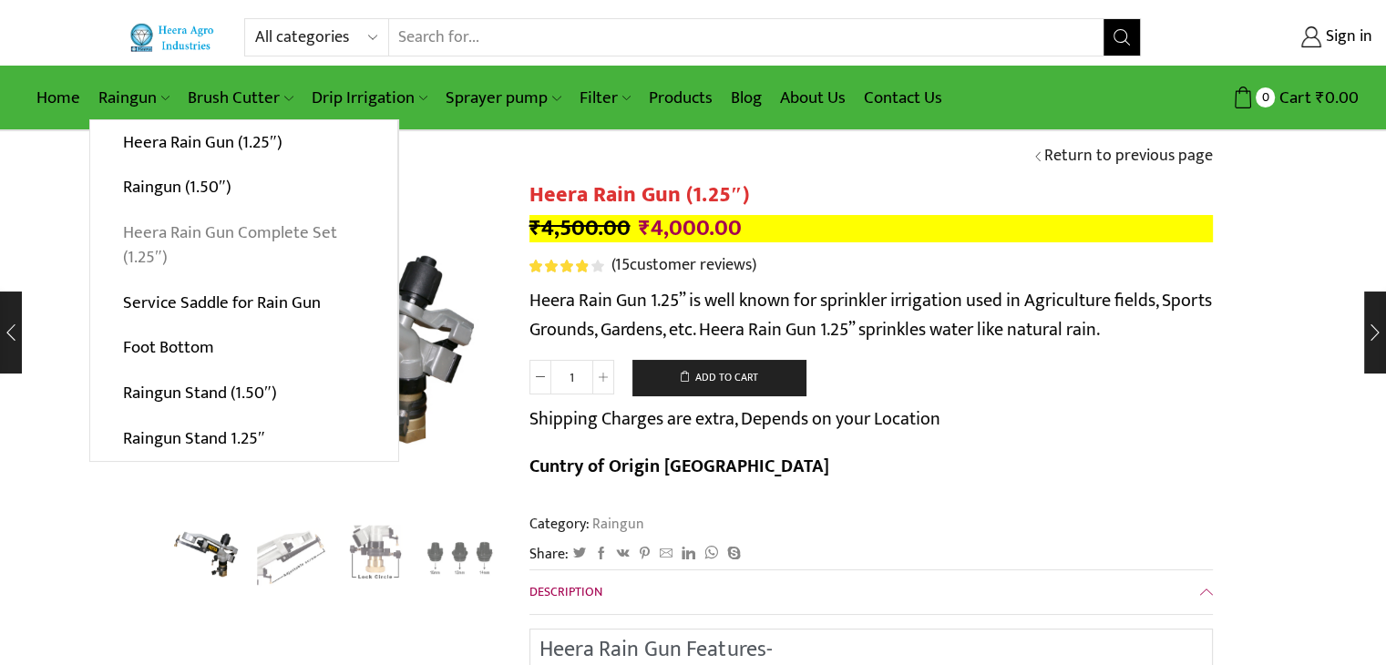
click at [163, 245] on link "Heera Rain Gun Complete Set (1.25″)" at bounding box center [243, 246] width 307 height 70
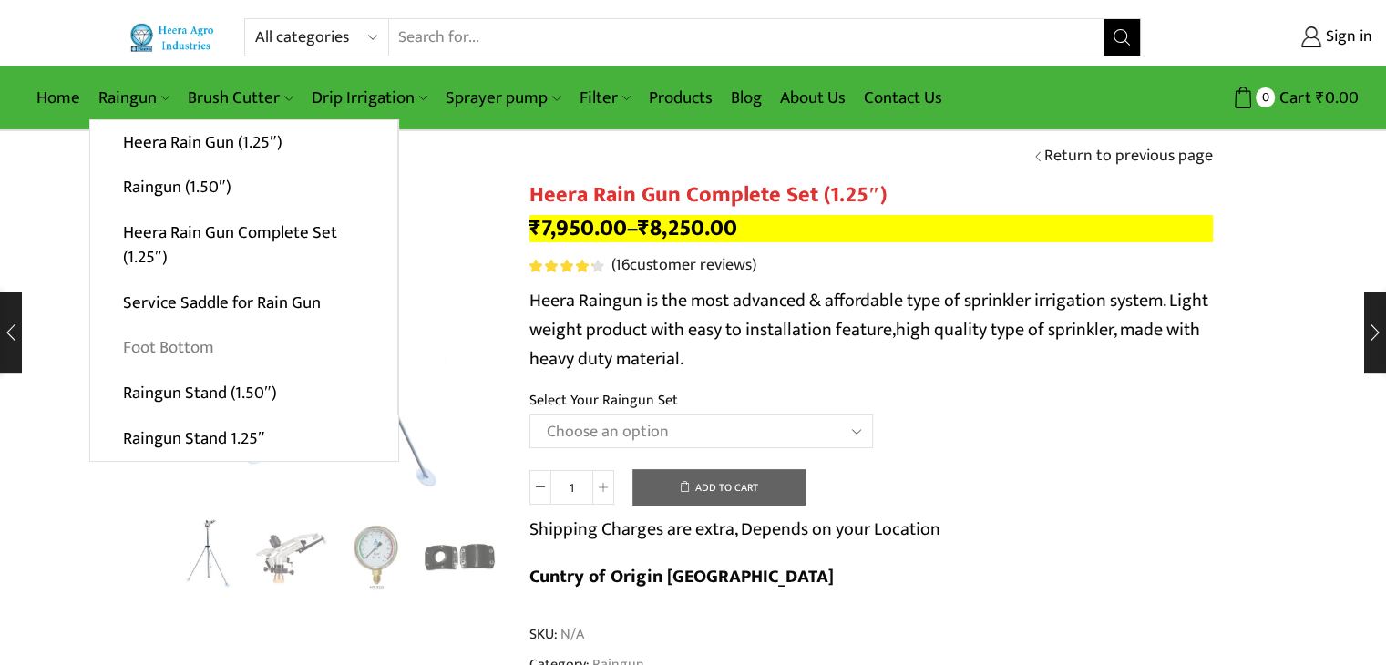
click at [132, 345] on link "Foot Bottom" at bounding box center [243, 348] width 307 height 46
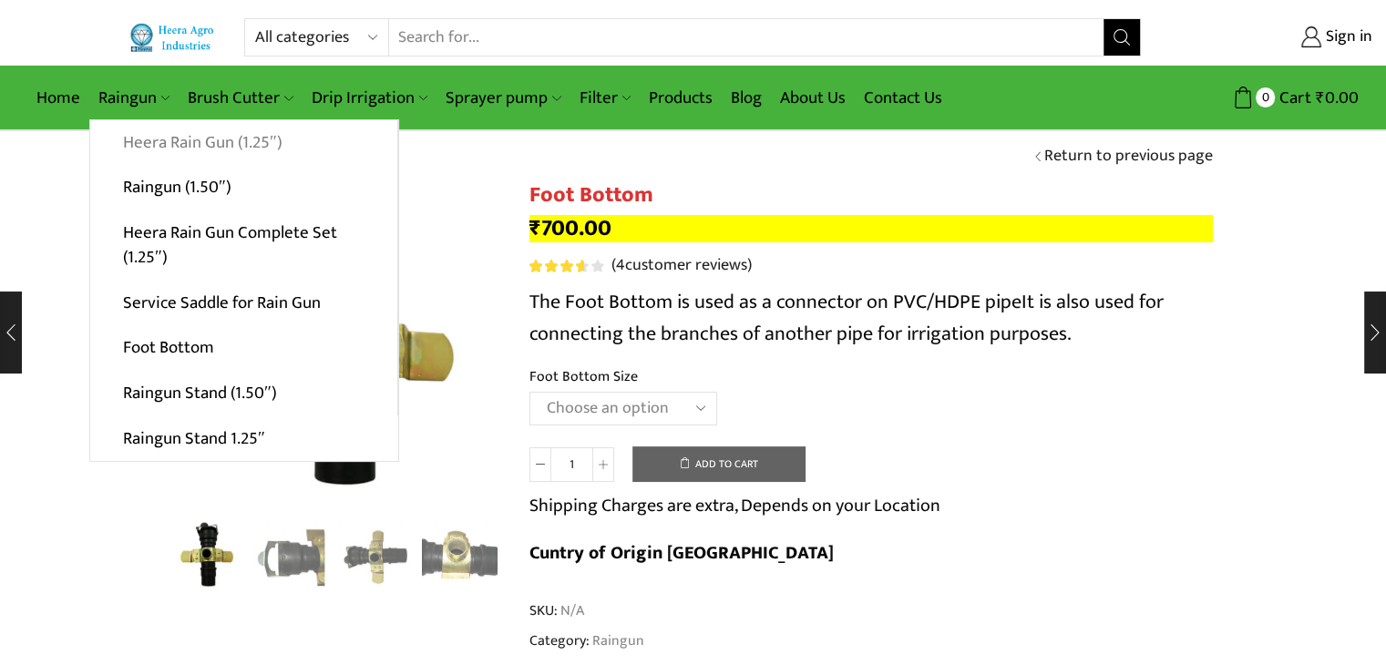
click at [141, 152] on link "Heera Rain Gun (1.25″)" at bounding box center [243, 143] width 307 height 46
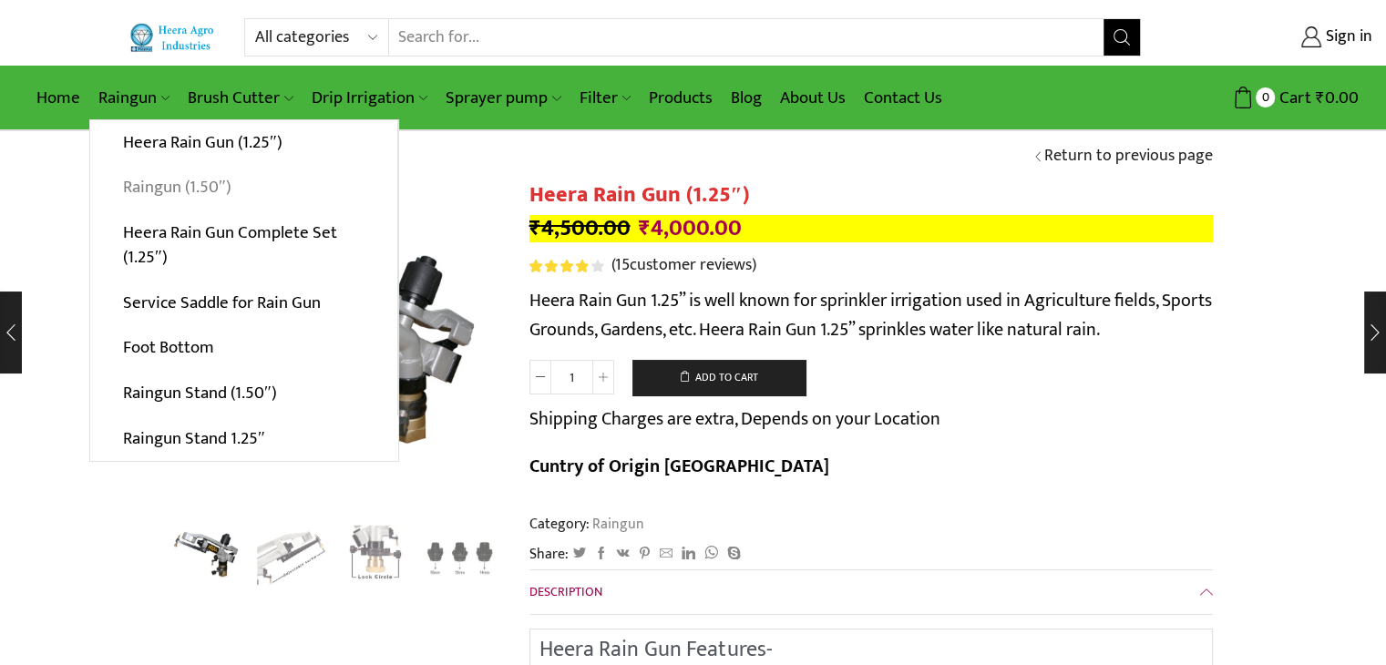
click at [146, 179] on link "Raingun (1.50″)" at bounding box center [243, 188] width 307 height 46
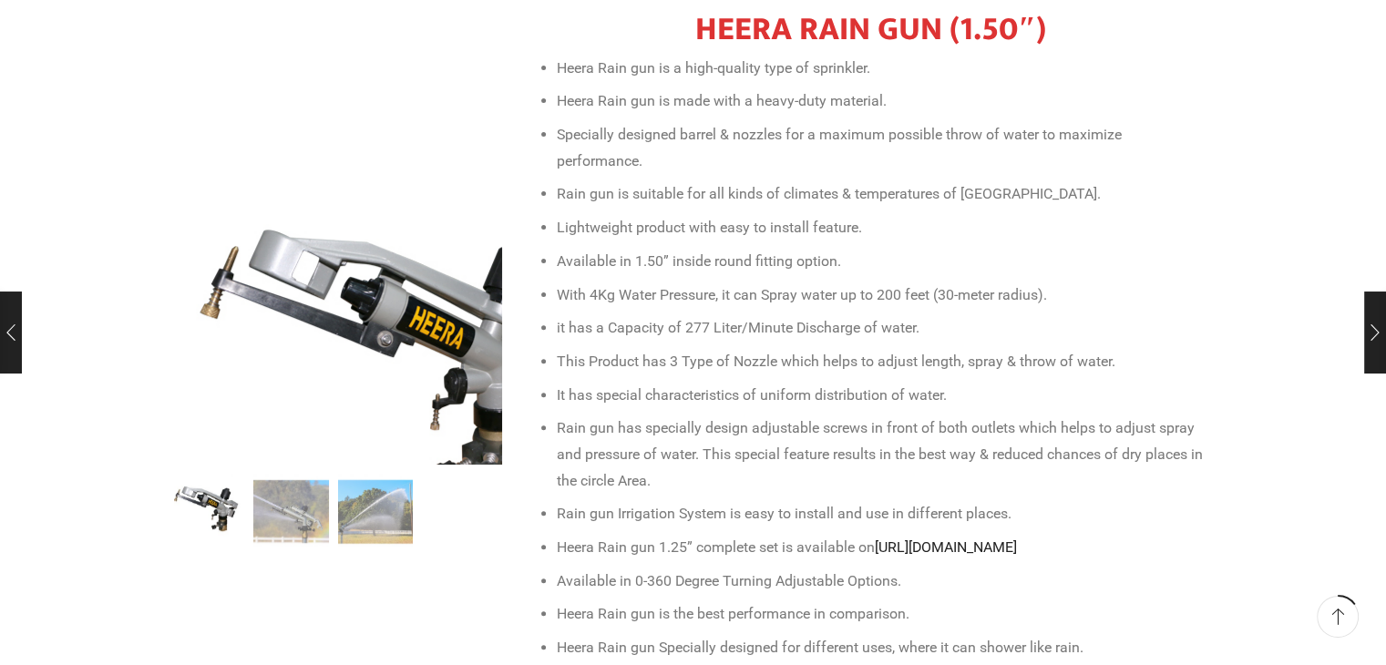
scroll to position [582, 0]
